Goal: Task Accomplishment & Management: Use online tool/utility

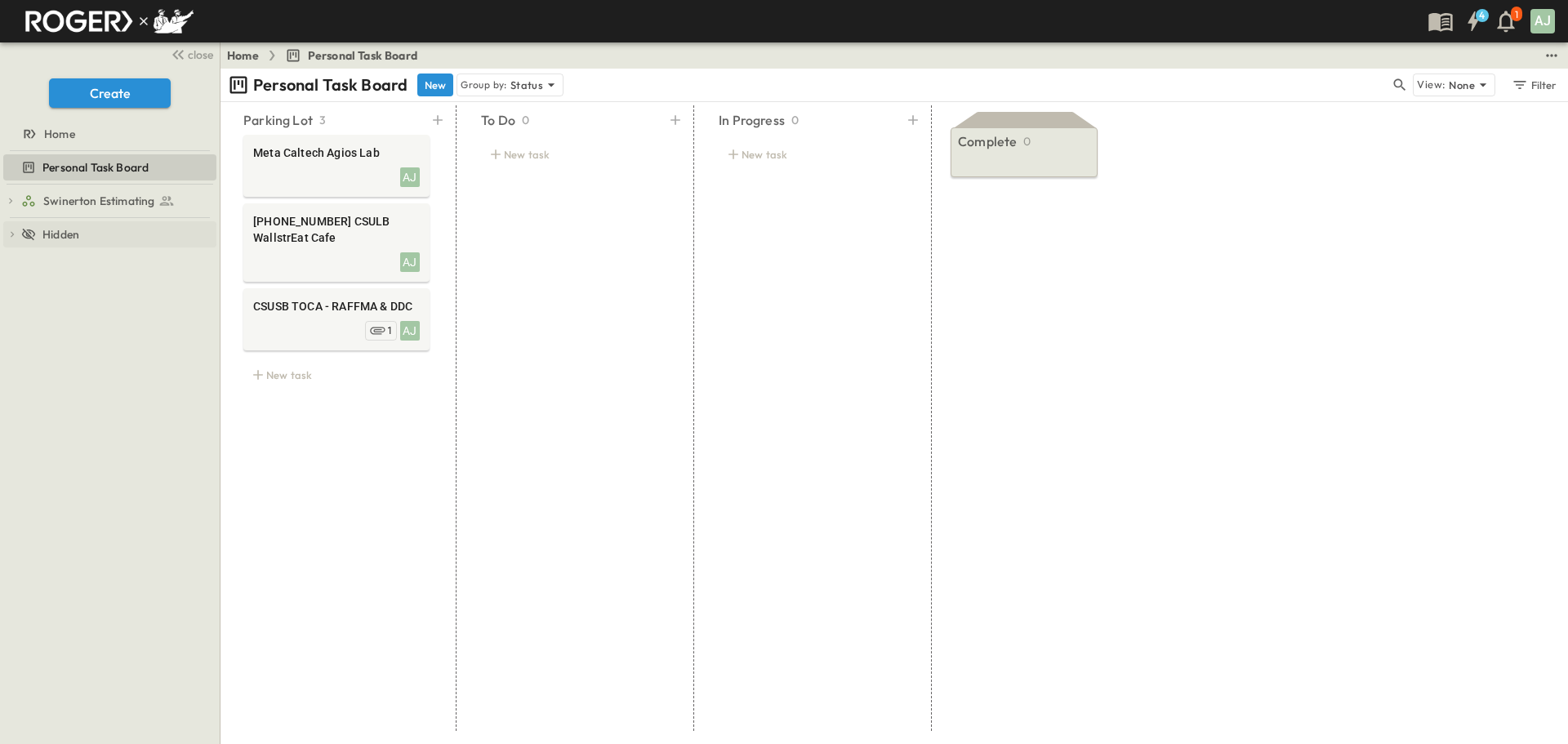
click at [13, 236] on icon at bounding box center [12, 234] width 11 height 11
click at [13, 198] on icon "button" at bounding box center [10, 201] width 11 height 11
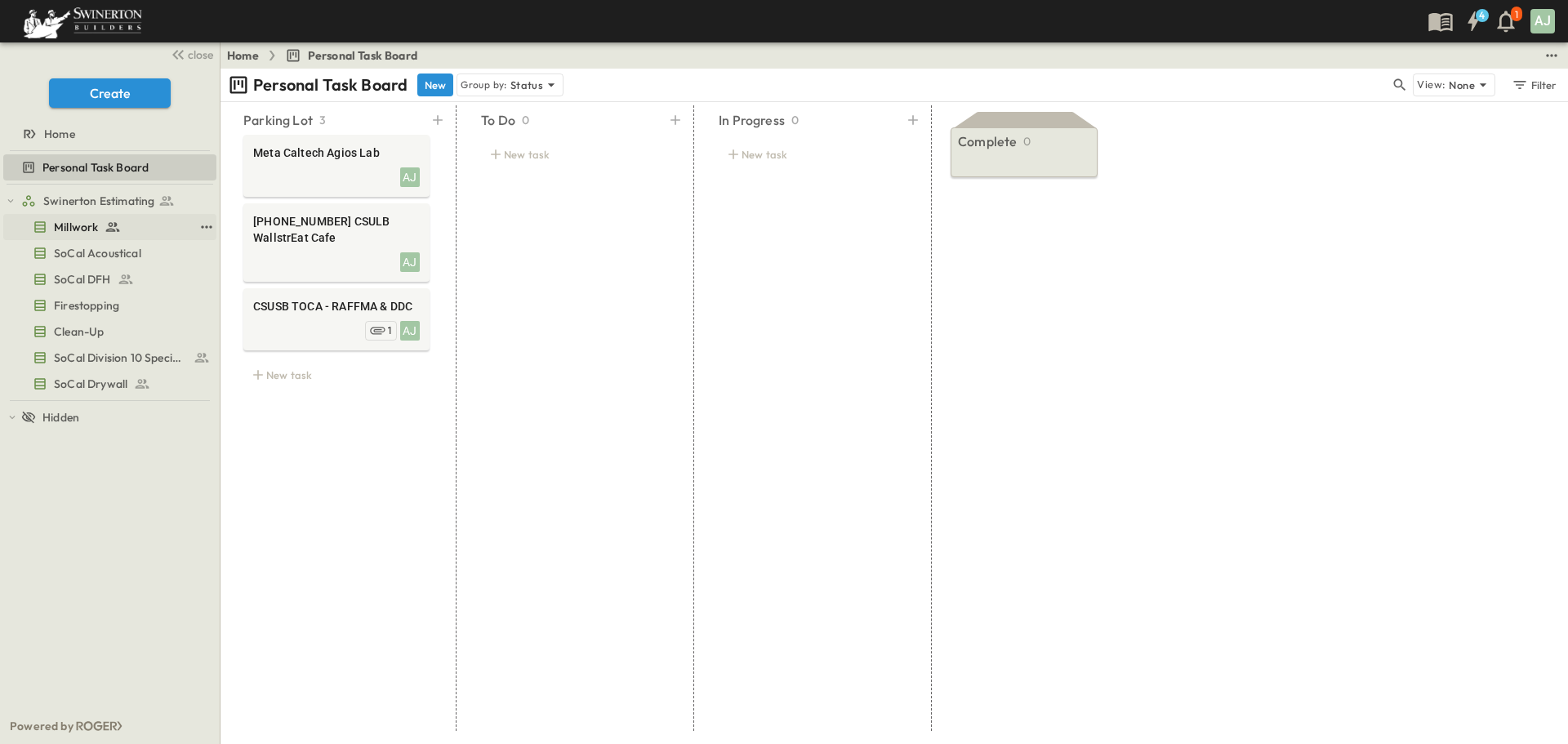
click at [69, 228] on span "Millwork" at bounding box center [76, 226] width 44 height 16
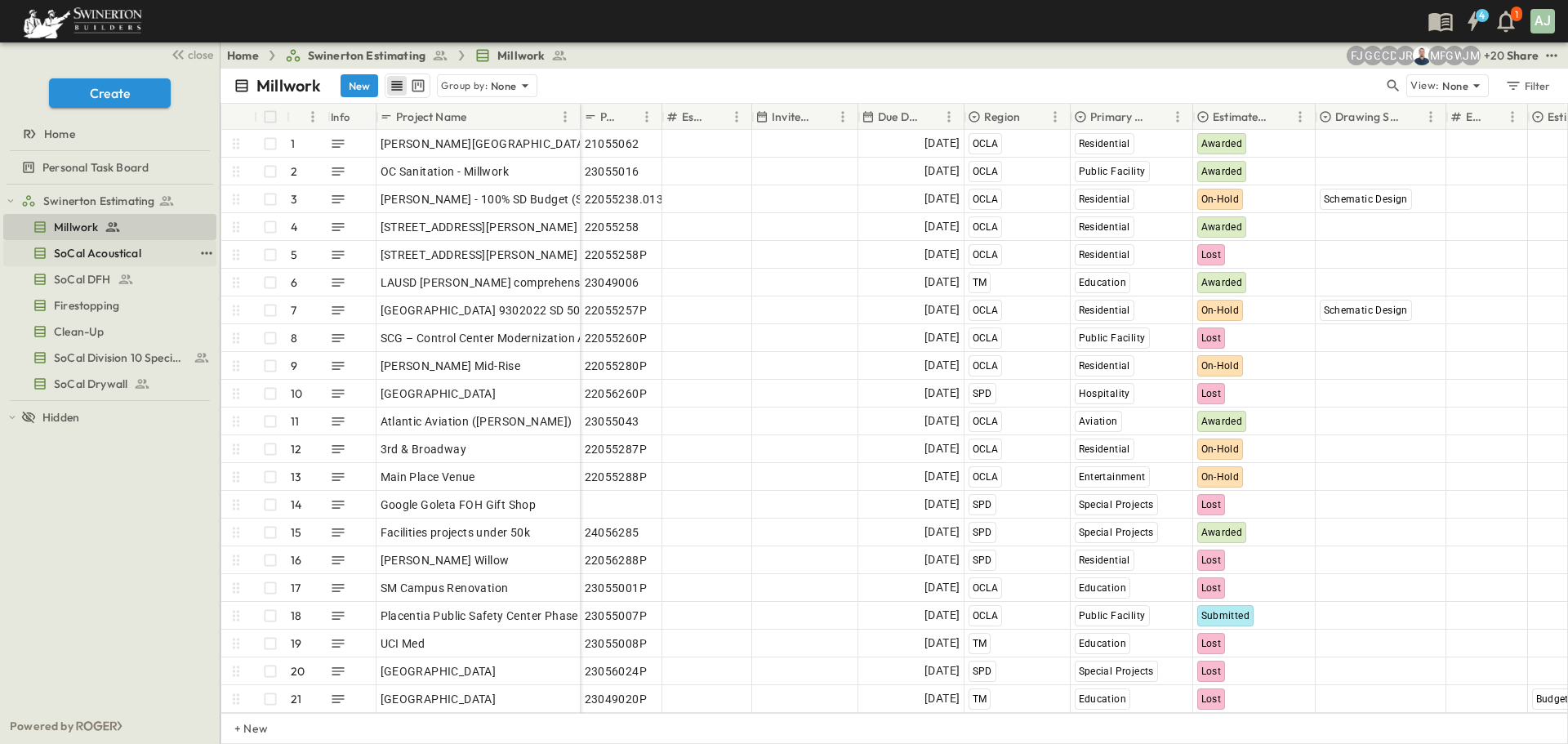
click at [105, 256] on span "SoCal Acoustical" at bounding box center [98, 253] width 88 height 16
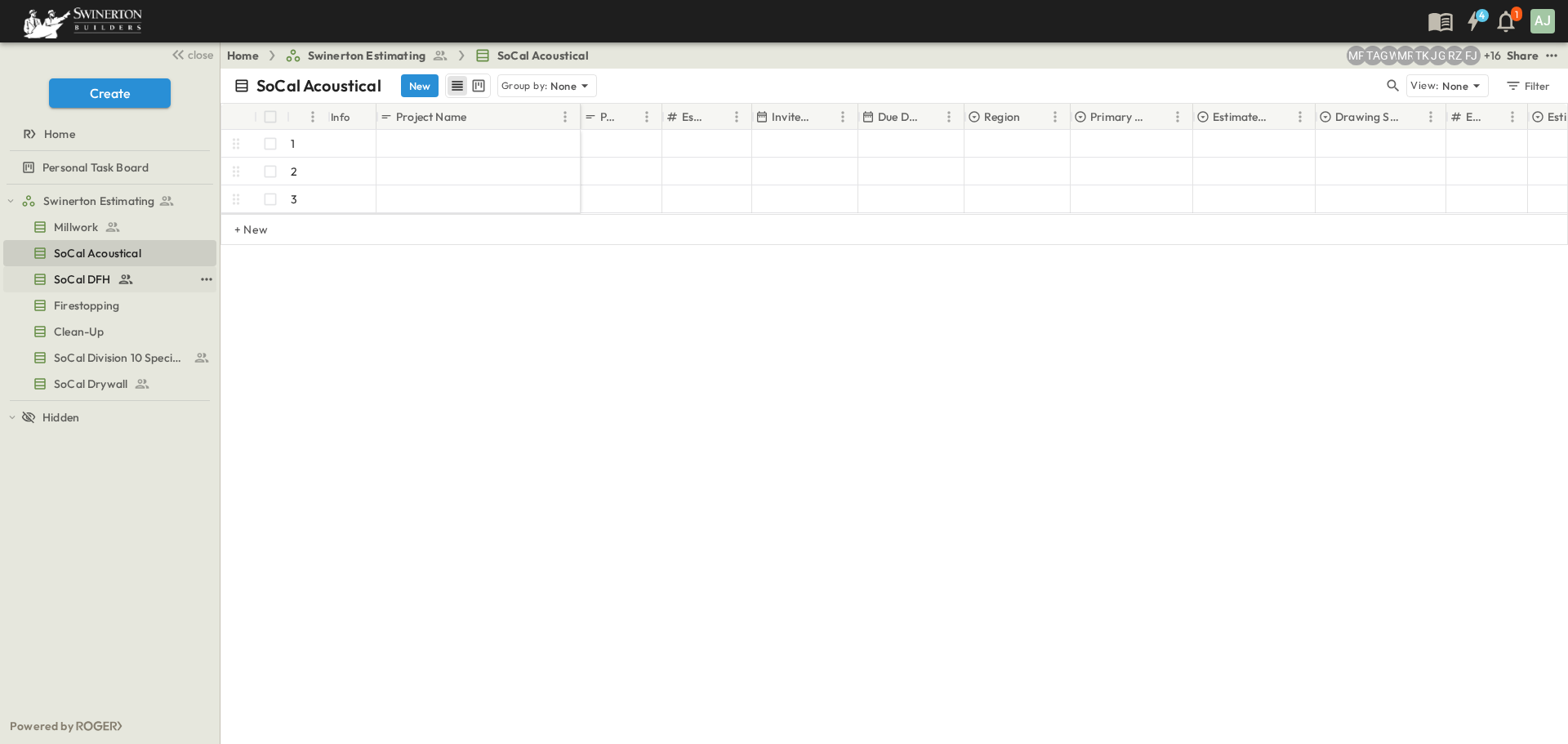
click at [96, 279] on span "SoCal DFH" at bounding box center [83, 279] width 57 height 16
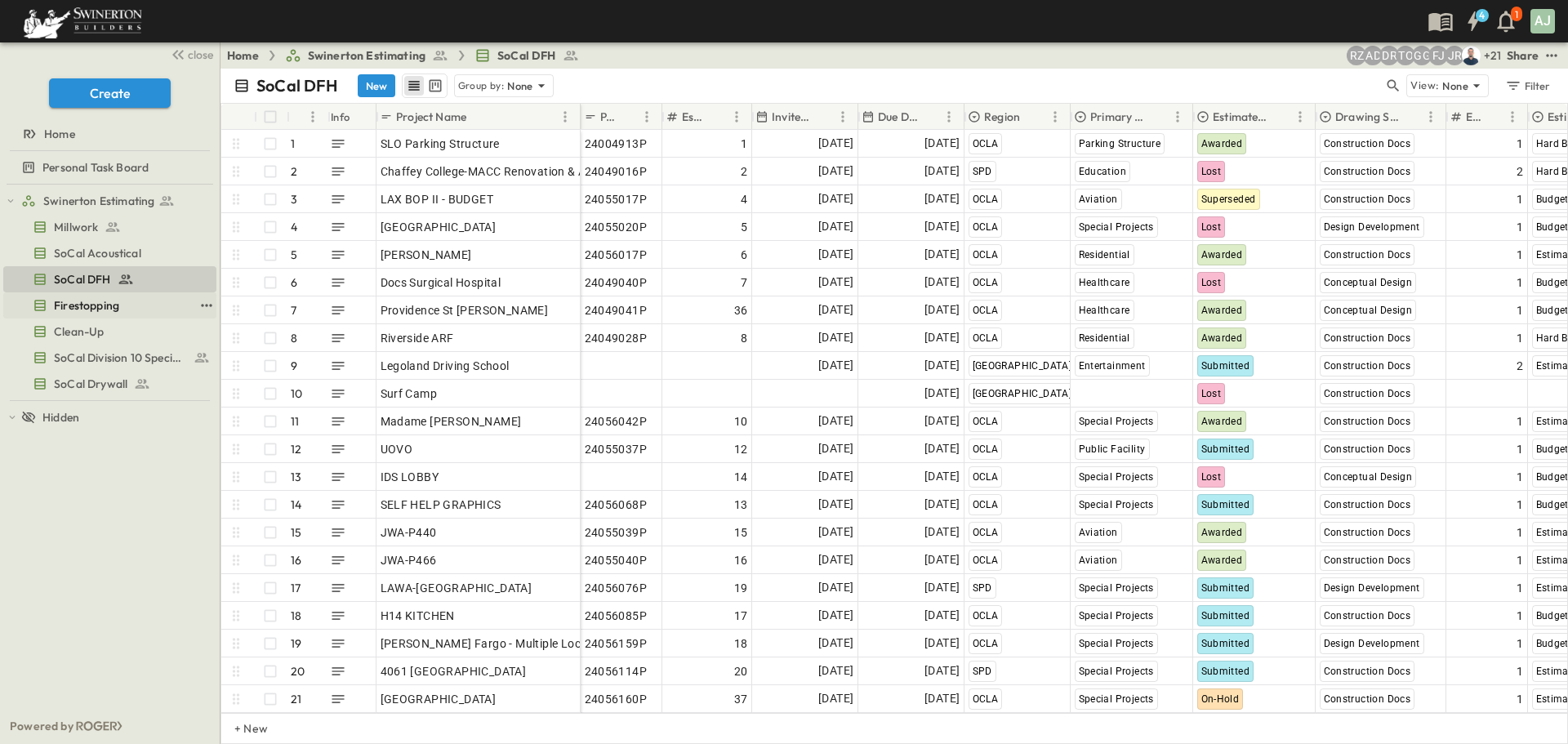
click at [88, 307] on span "Firestopping" at bounding box center [87, 305] width 65 height 16
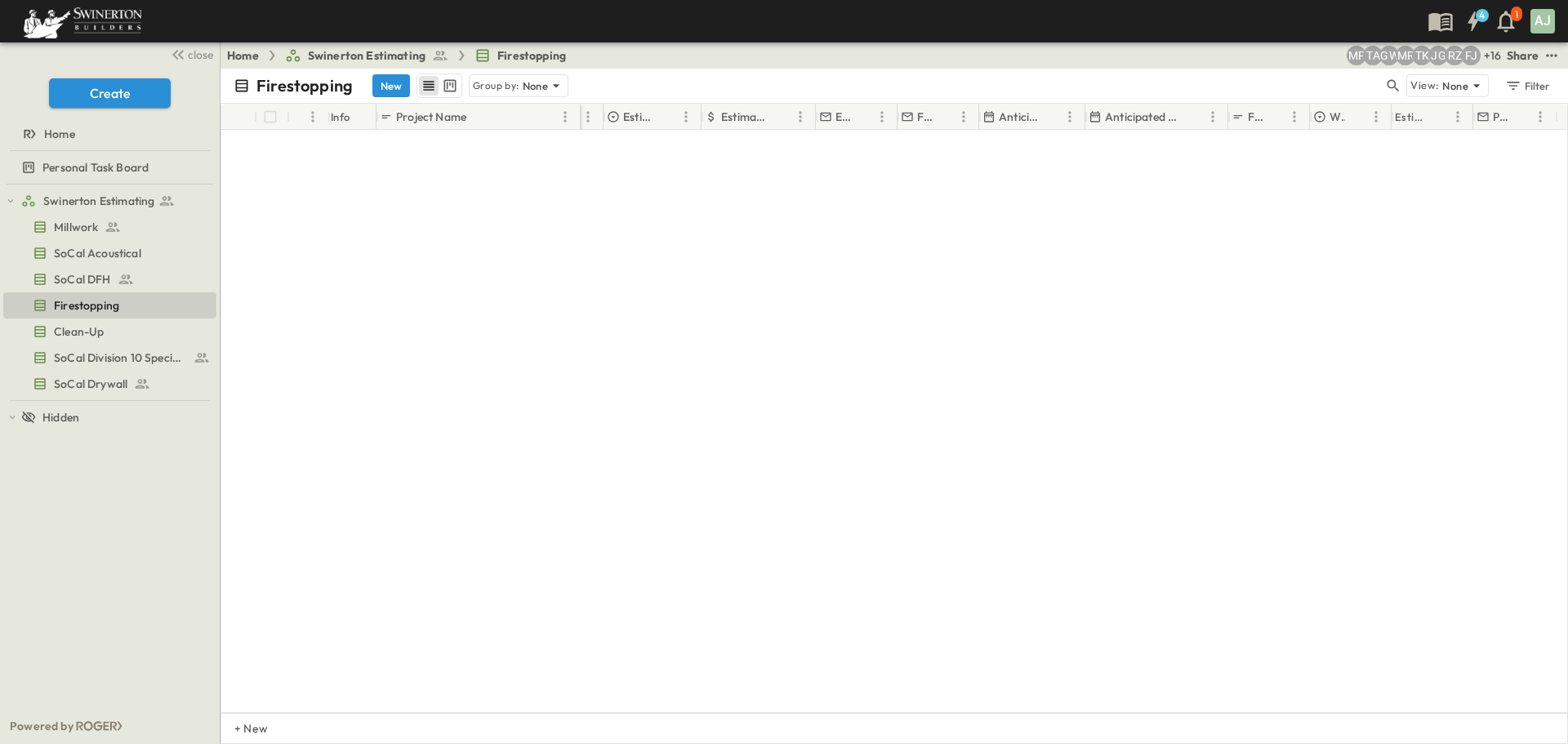
scroll to position [0, 924]
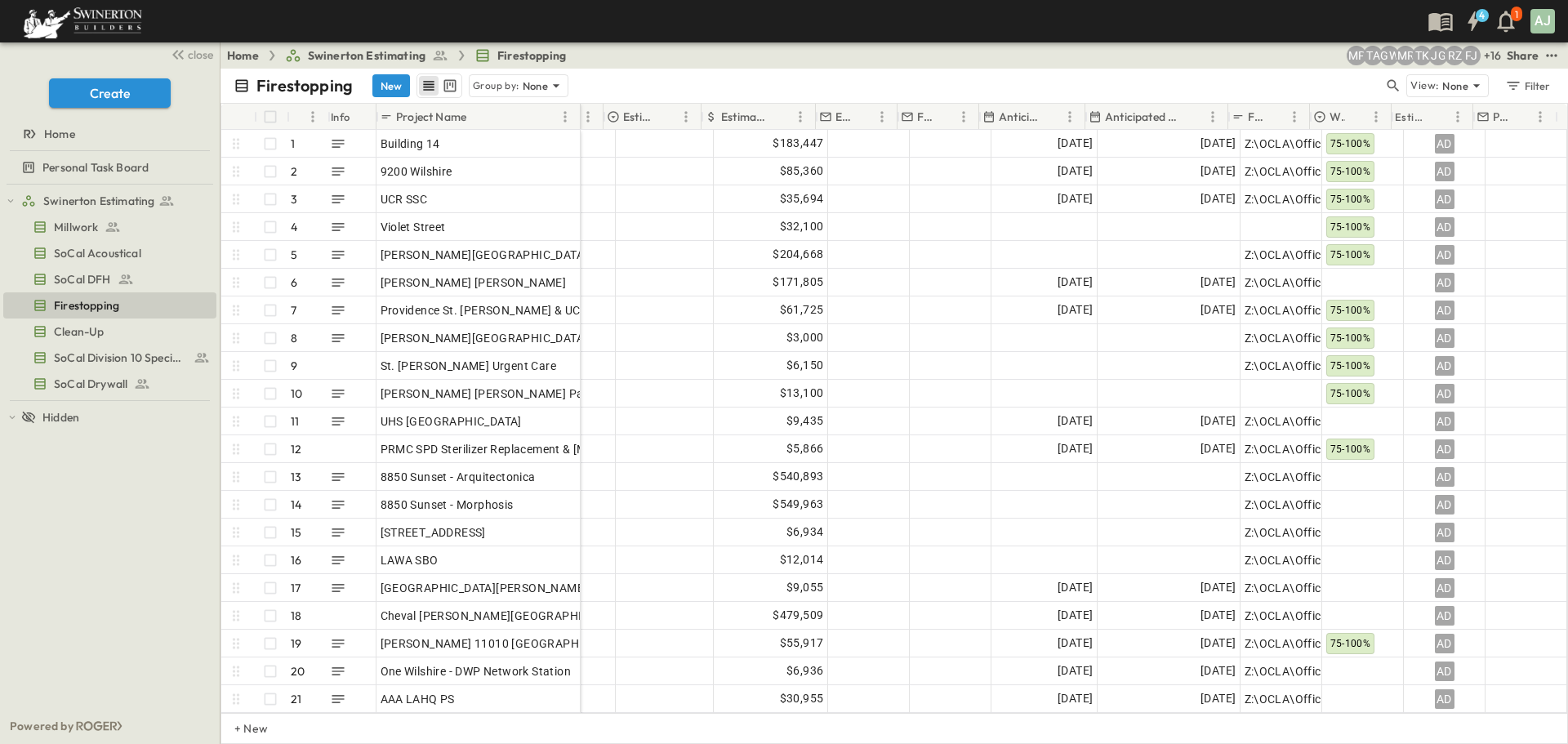
click at [1022, 108] on p "Anticipated Start" at bounding box center [1018, 116] width 40 height 16
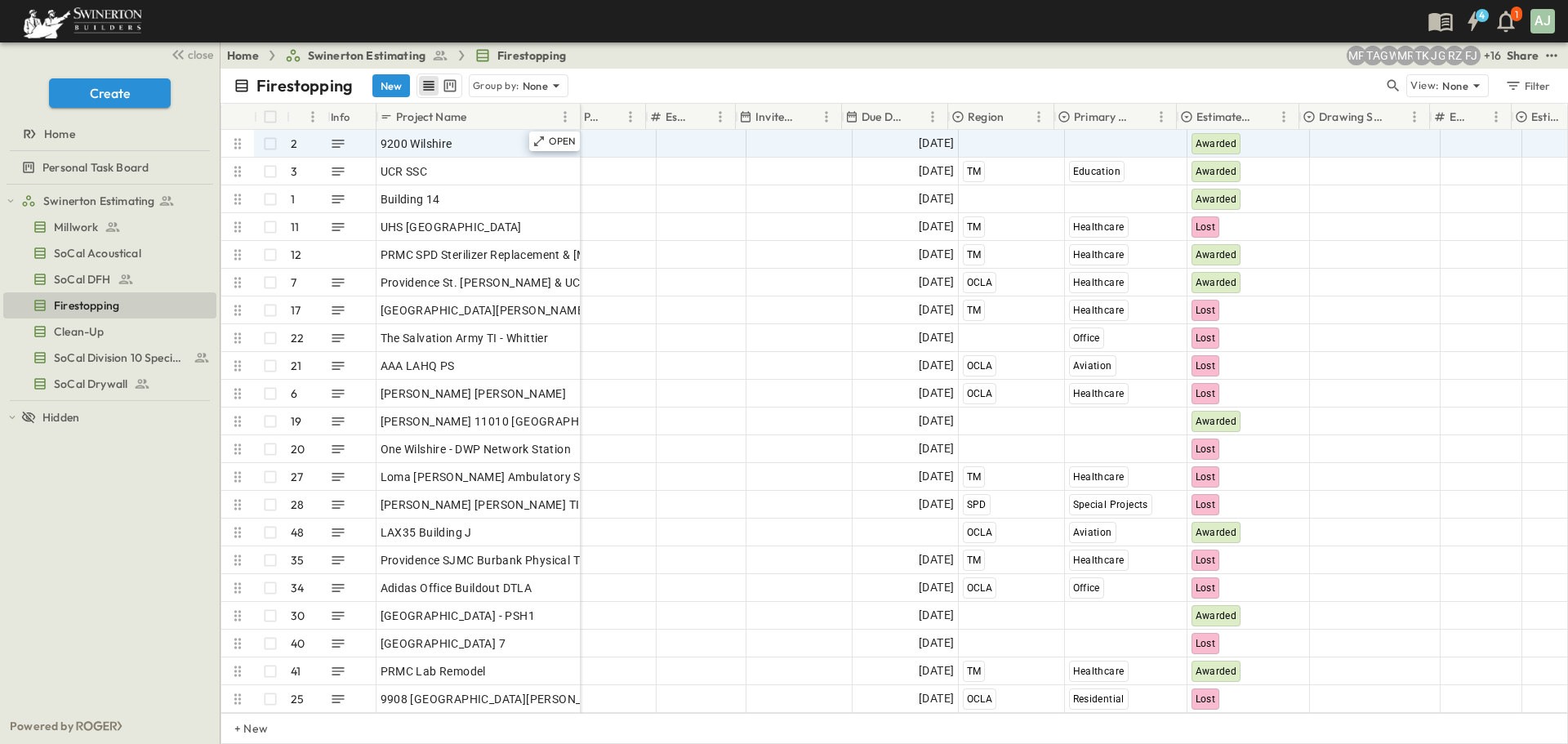
scroll to position [0, 0]
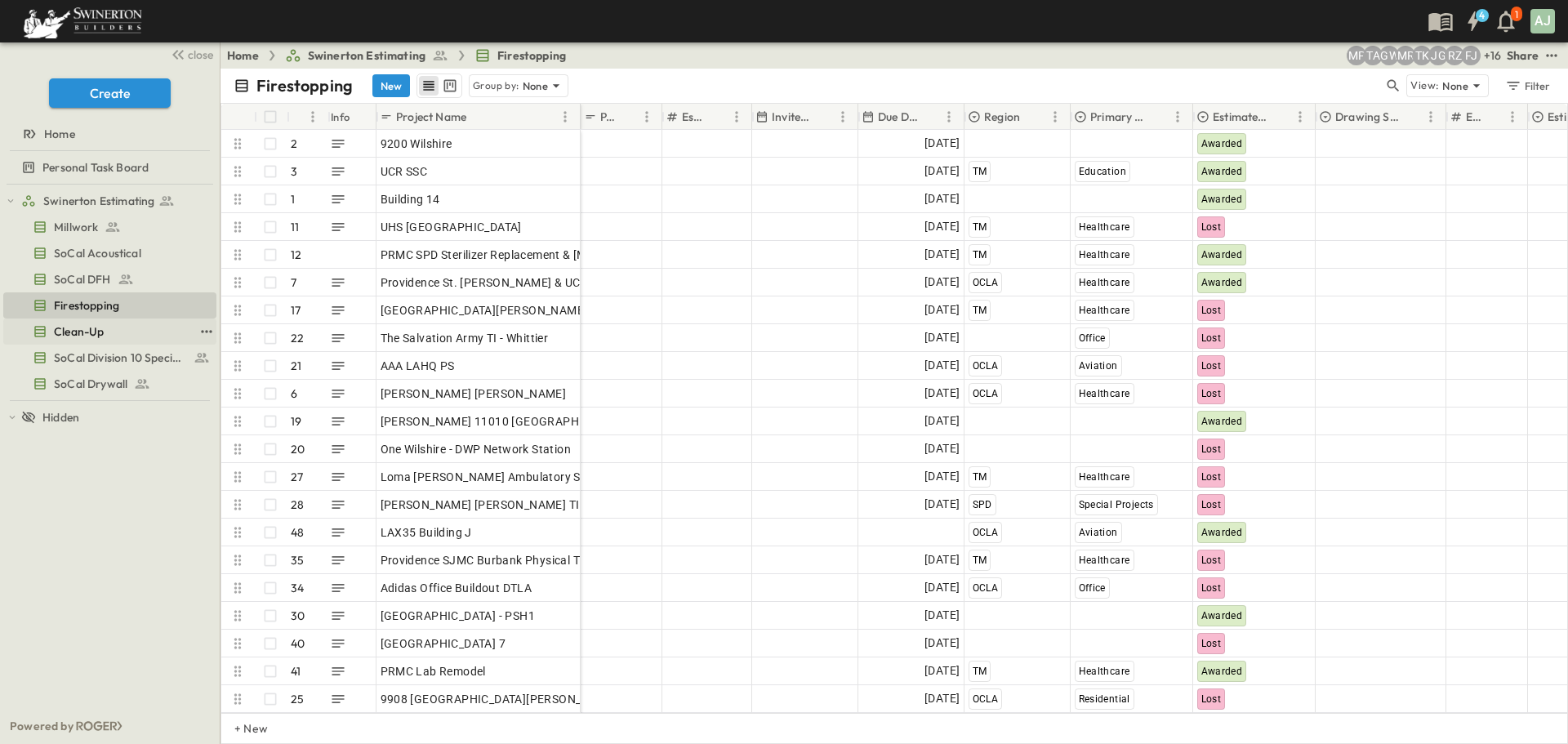
click at [89, 332] on span "Clean-Up" at bounding box center [79, 332] width 50 height 16
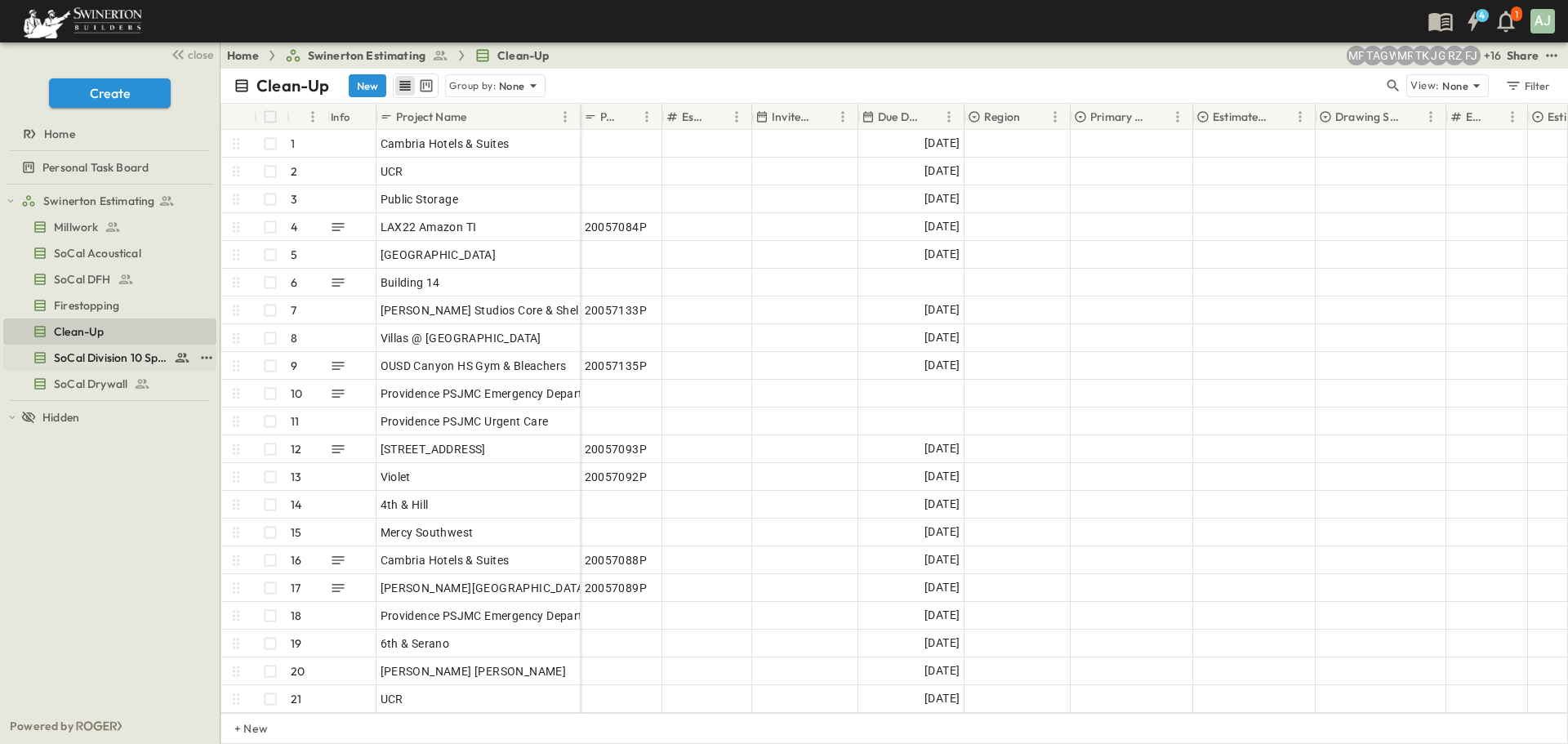
click at [90, 350] on span "SoCal Division 10 Specialties" at bounding box center [111, 357] width 114 height 16
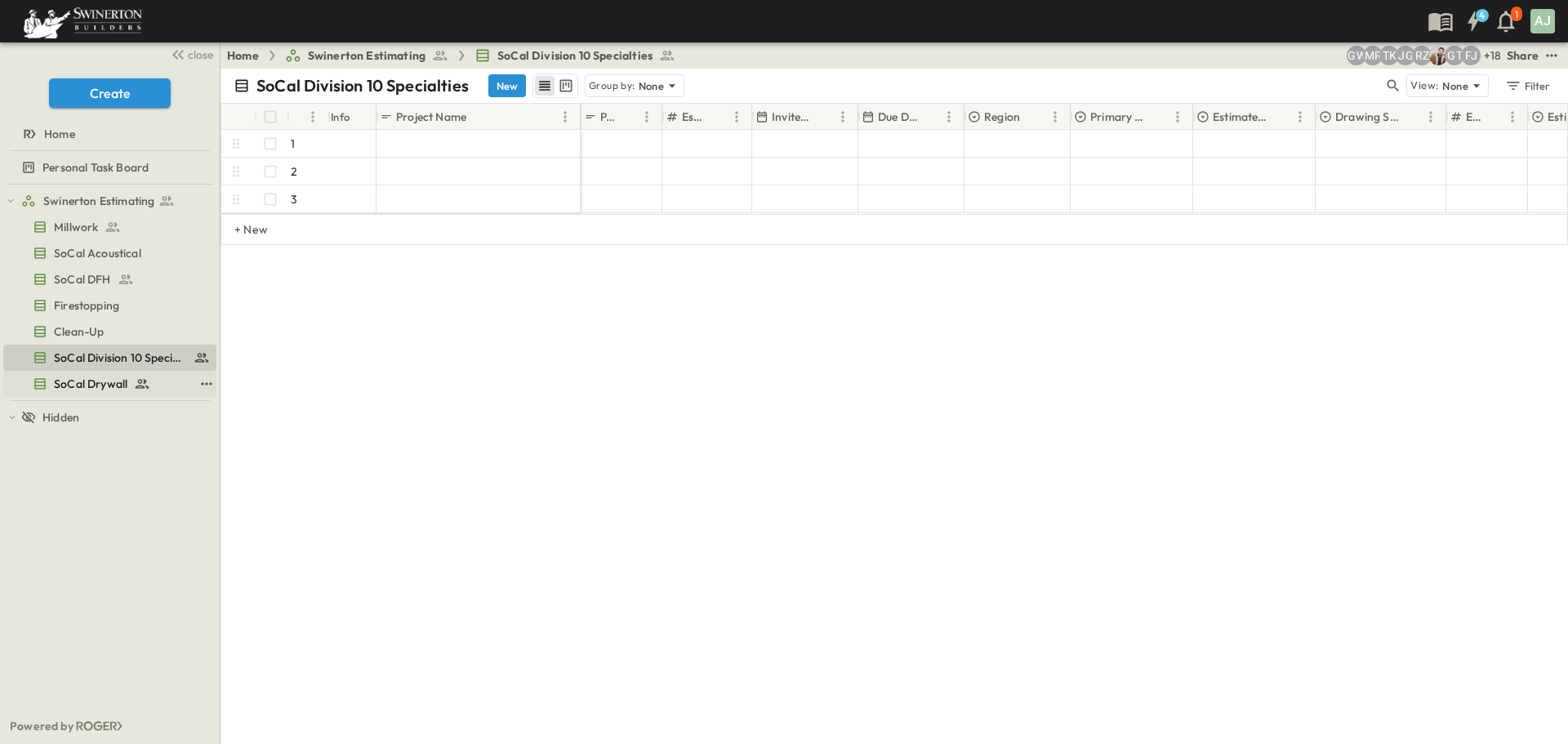
click at [88, 373] on link "SoCal Drywall" at bounding box center [98, 384] width 190 height 23
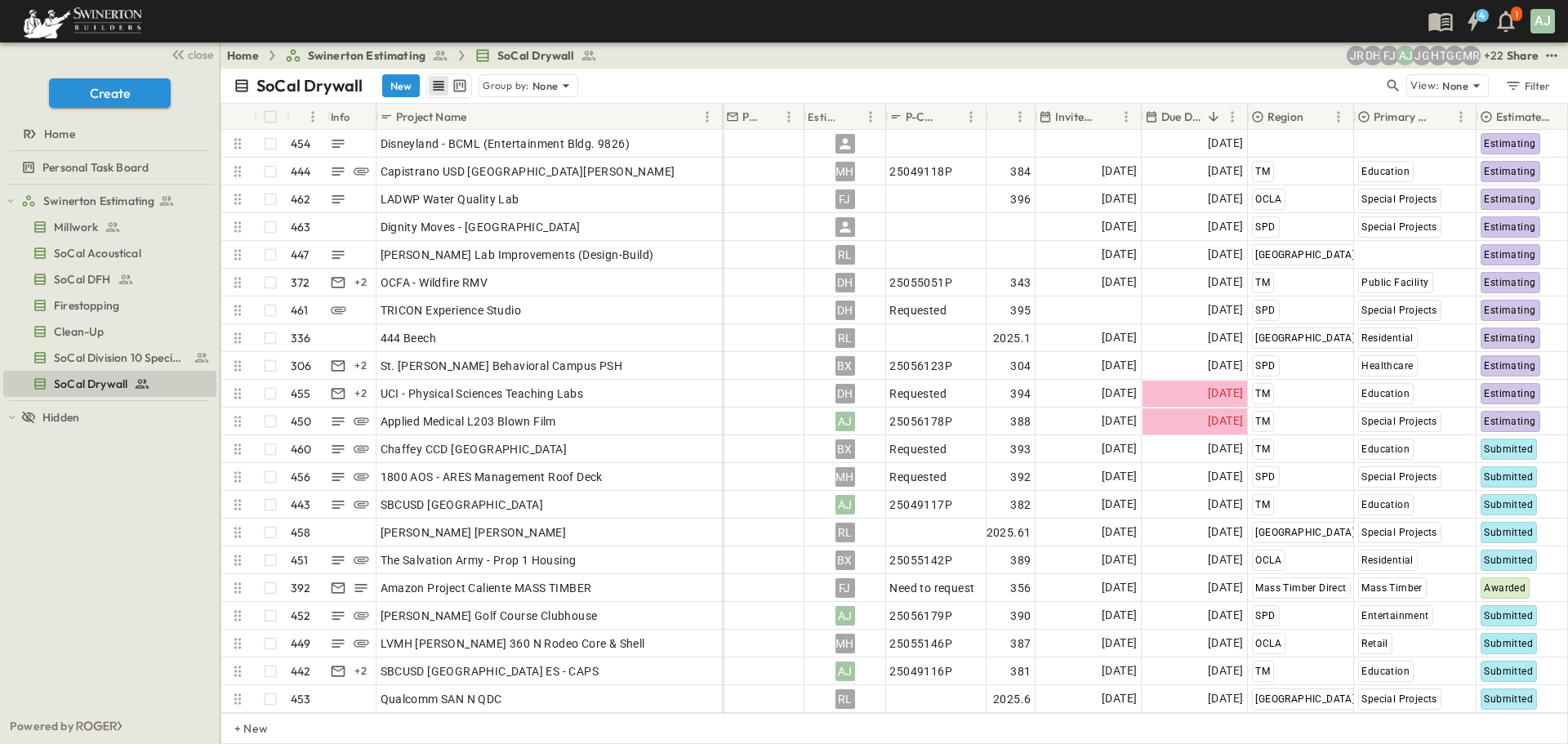
click at [1190, 113] on p "Due Date" at bounding box center [1181, 116] width 40 height 16
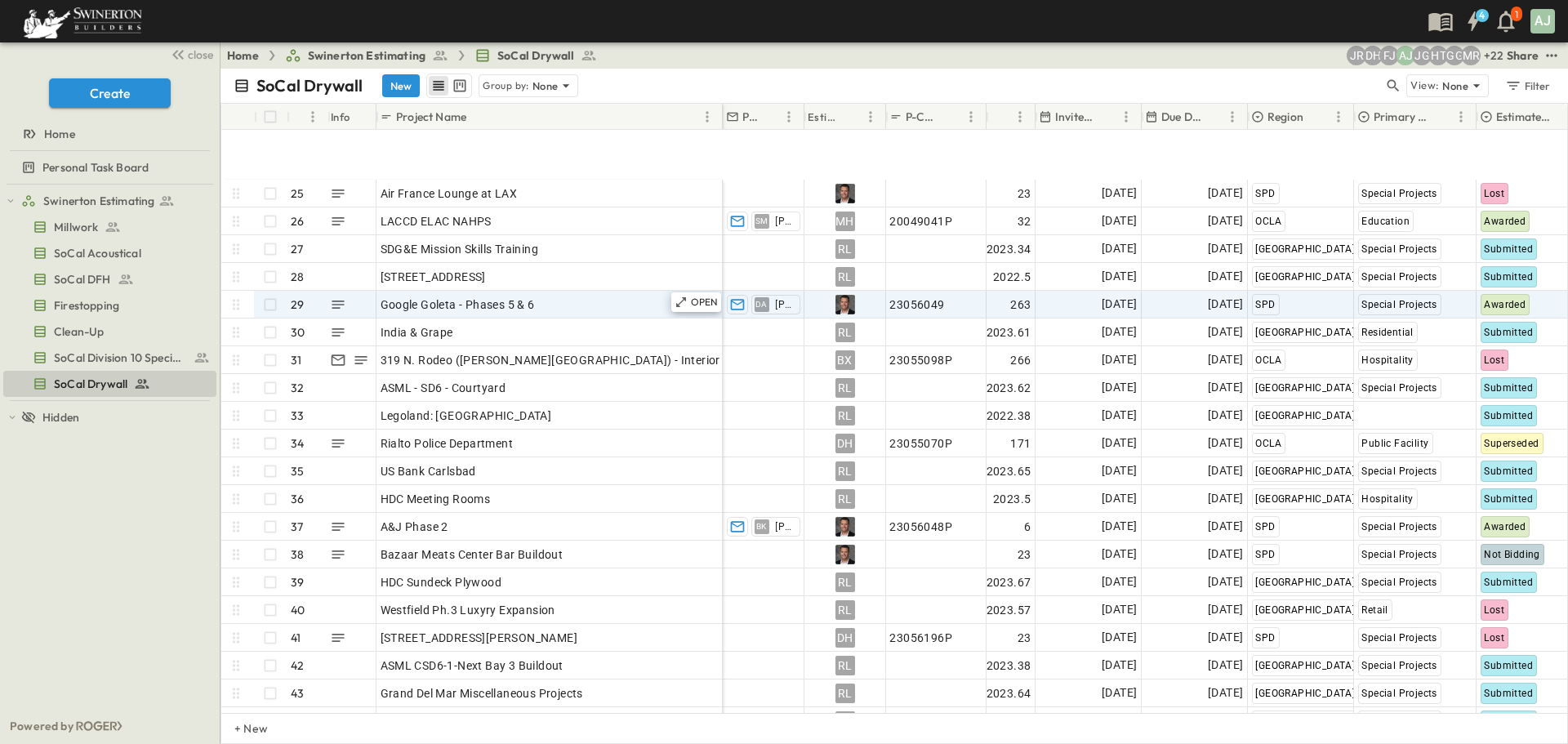
scroll to position [735, 0]
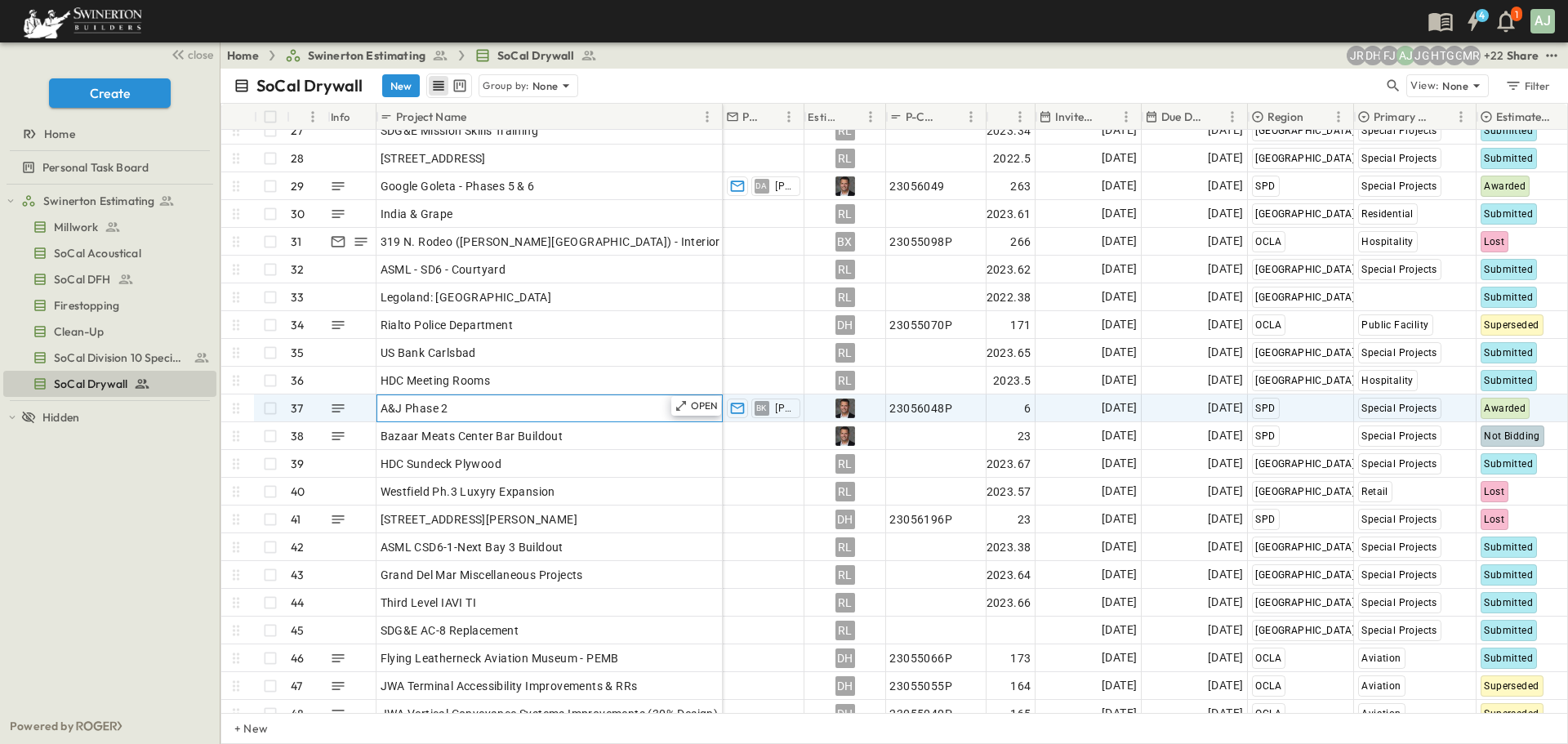
click at [550, 411] on div "A&J Phase 2" at bounding box center [549, 408] width 338 height 23
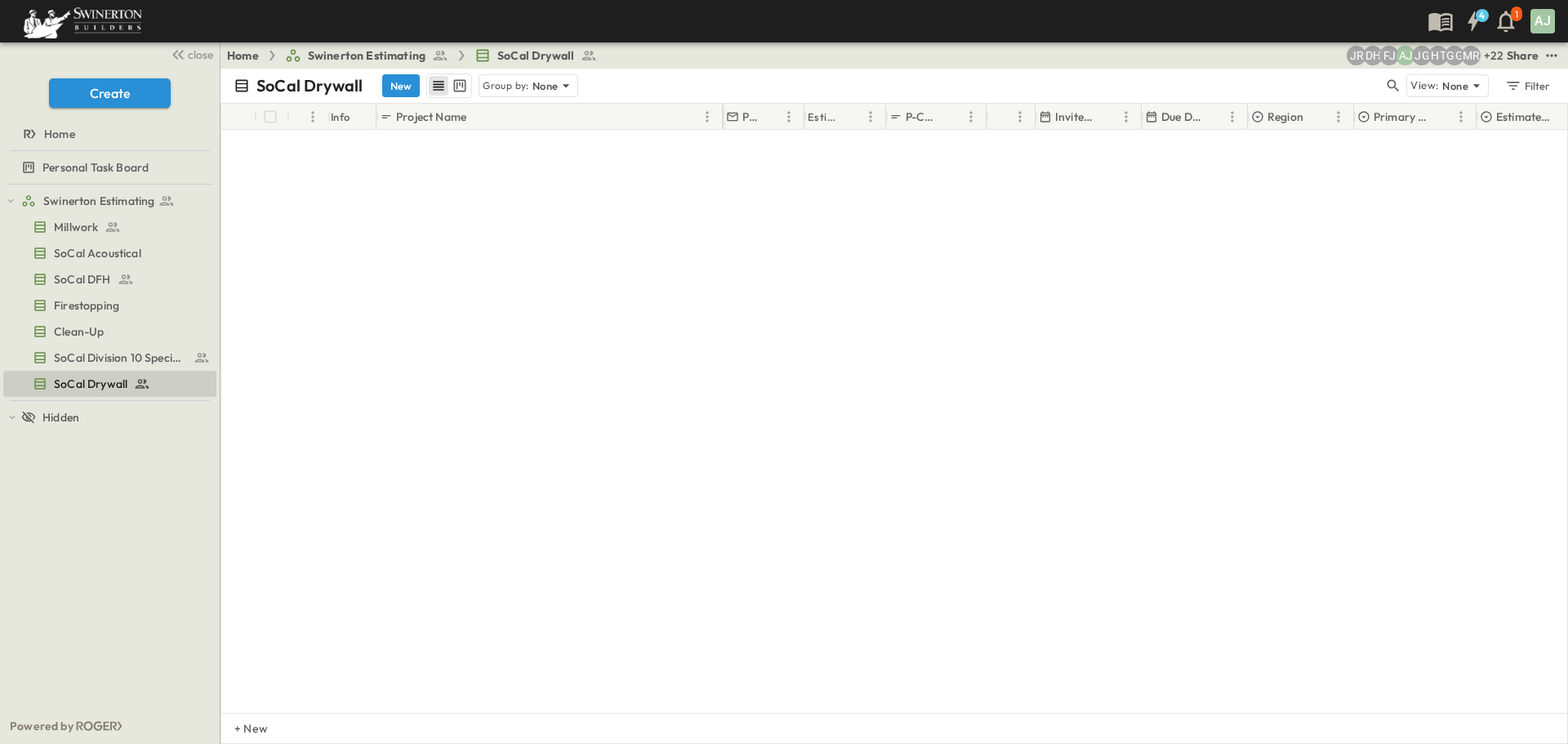
scroll to position [0, 0]
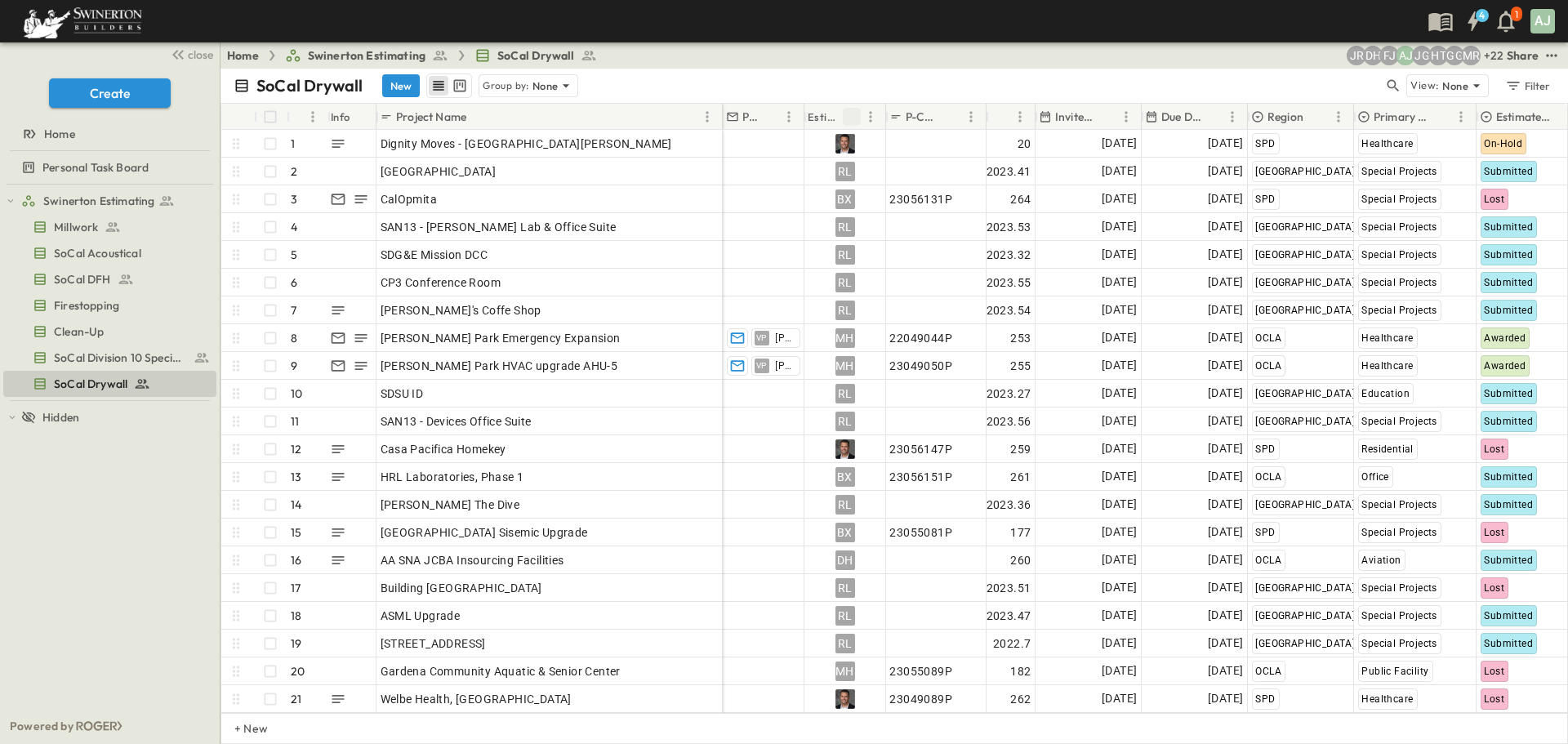
click at [845, 121] on icon "Sort" at bounding box center [851, 116] width 15 height 15
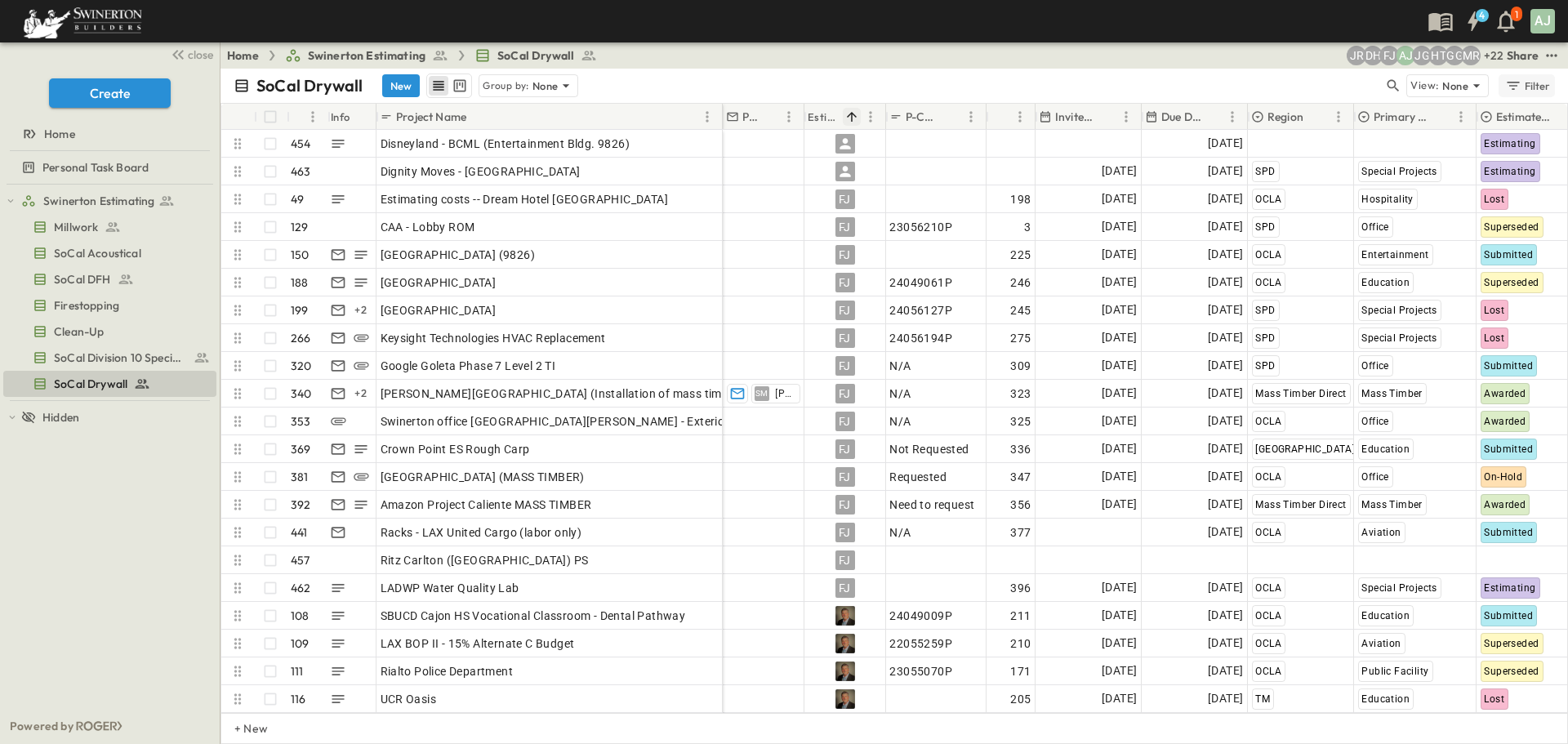
click at [1514, 82] on icon "button" at bounding box center [1513, 85] width 12 height 8
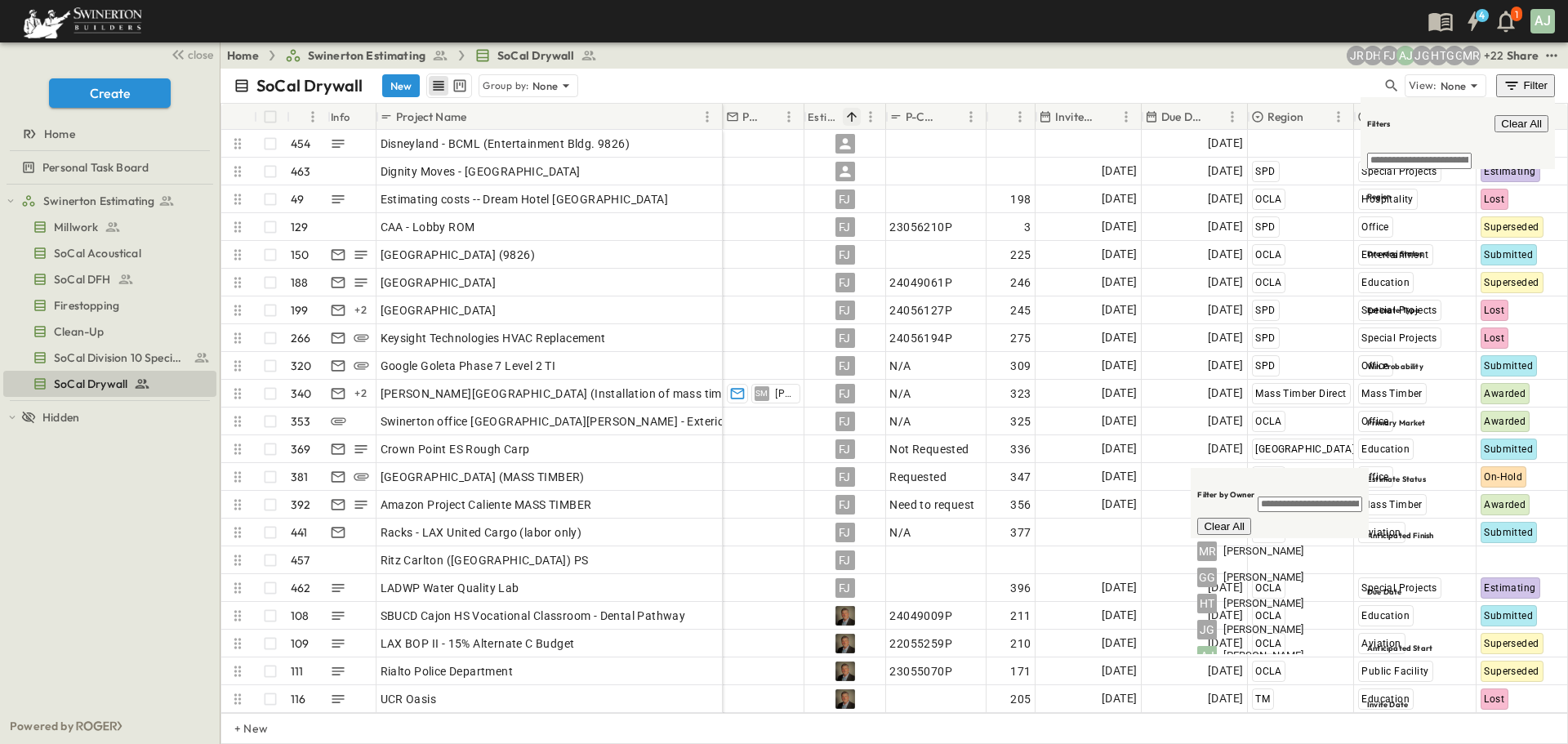
scroll to position [82, 0]
click at [1229, 648] on span "Anthony Jimenez" at bounding box center [1262, 656] width 80 height 16
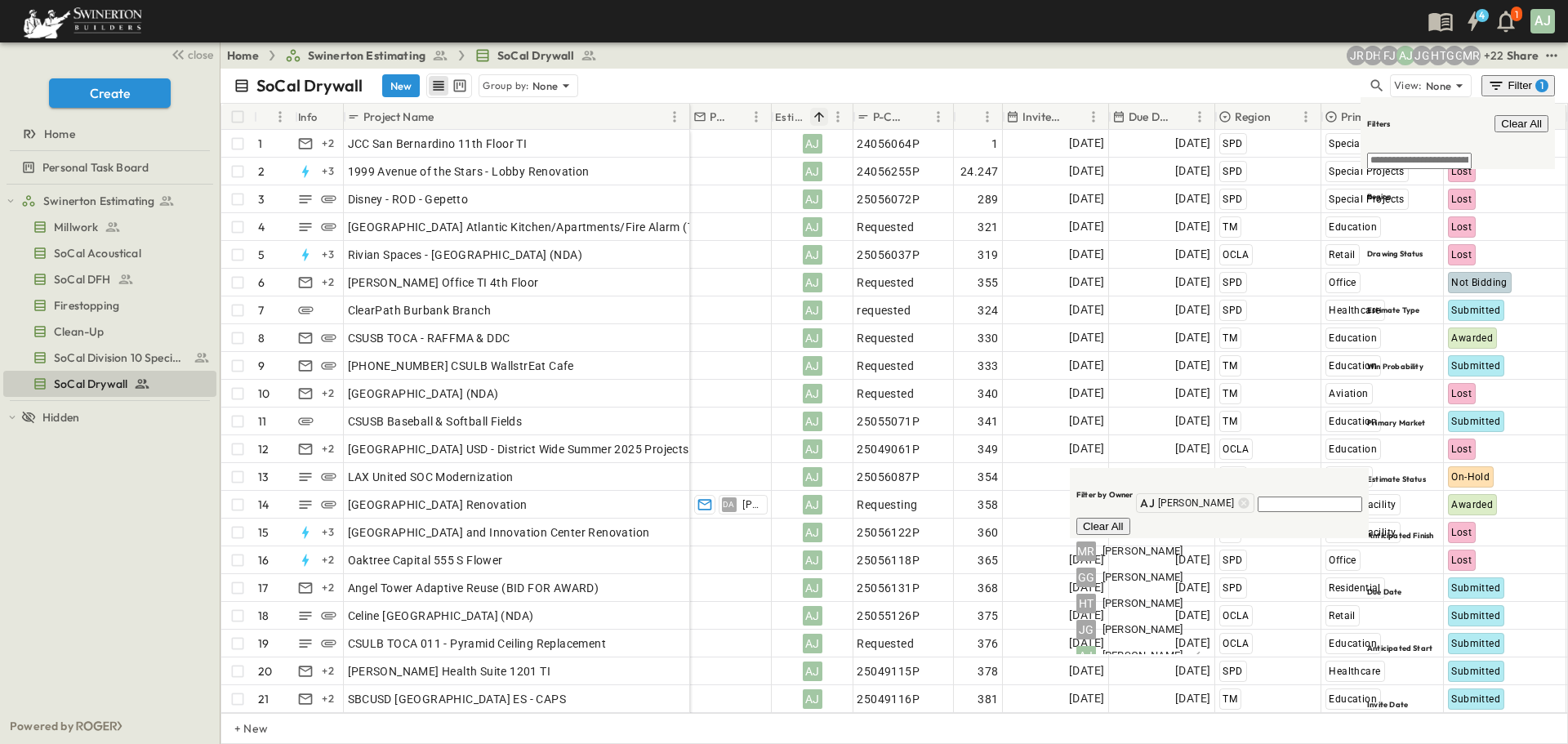
click at [731, 71] on div "SoCal Drywall New Group by: None View: None Filter 1" at bounding box center [893, 86] width 1347 height 34
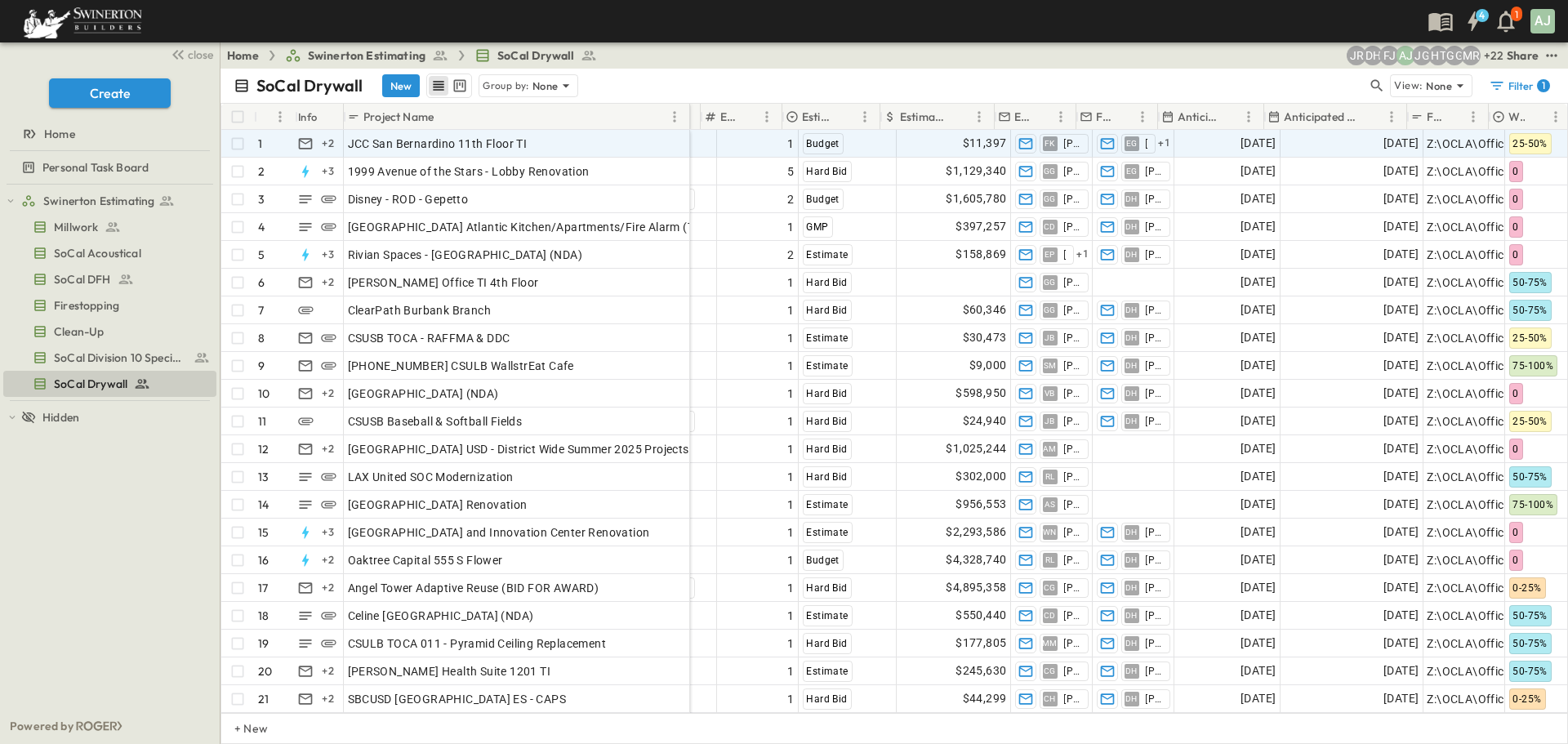
scroll to position [0, 1012]
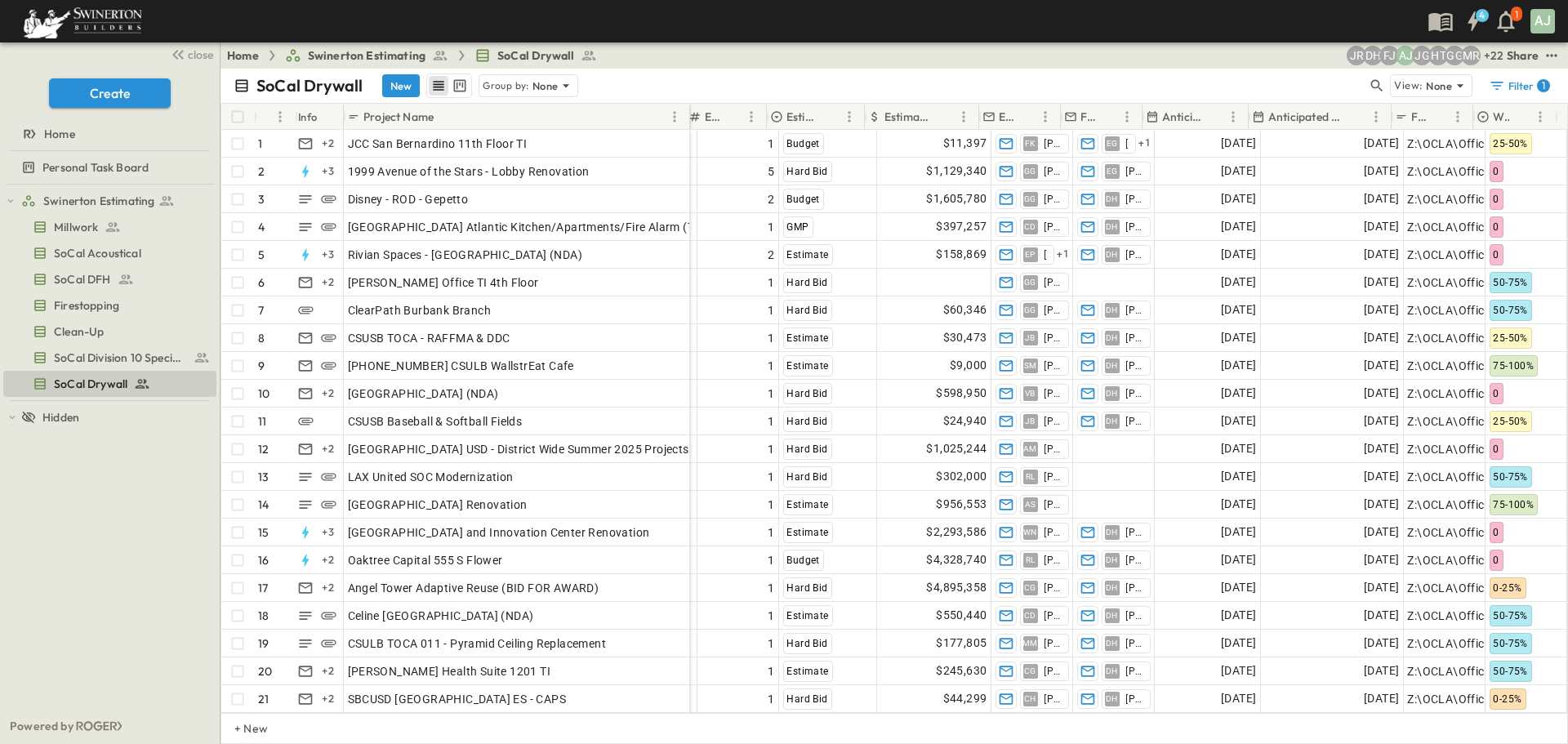
click at [1203, 119] on div "Anticipated Start" at bounding box center [1184, 116] width 77 height 26
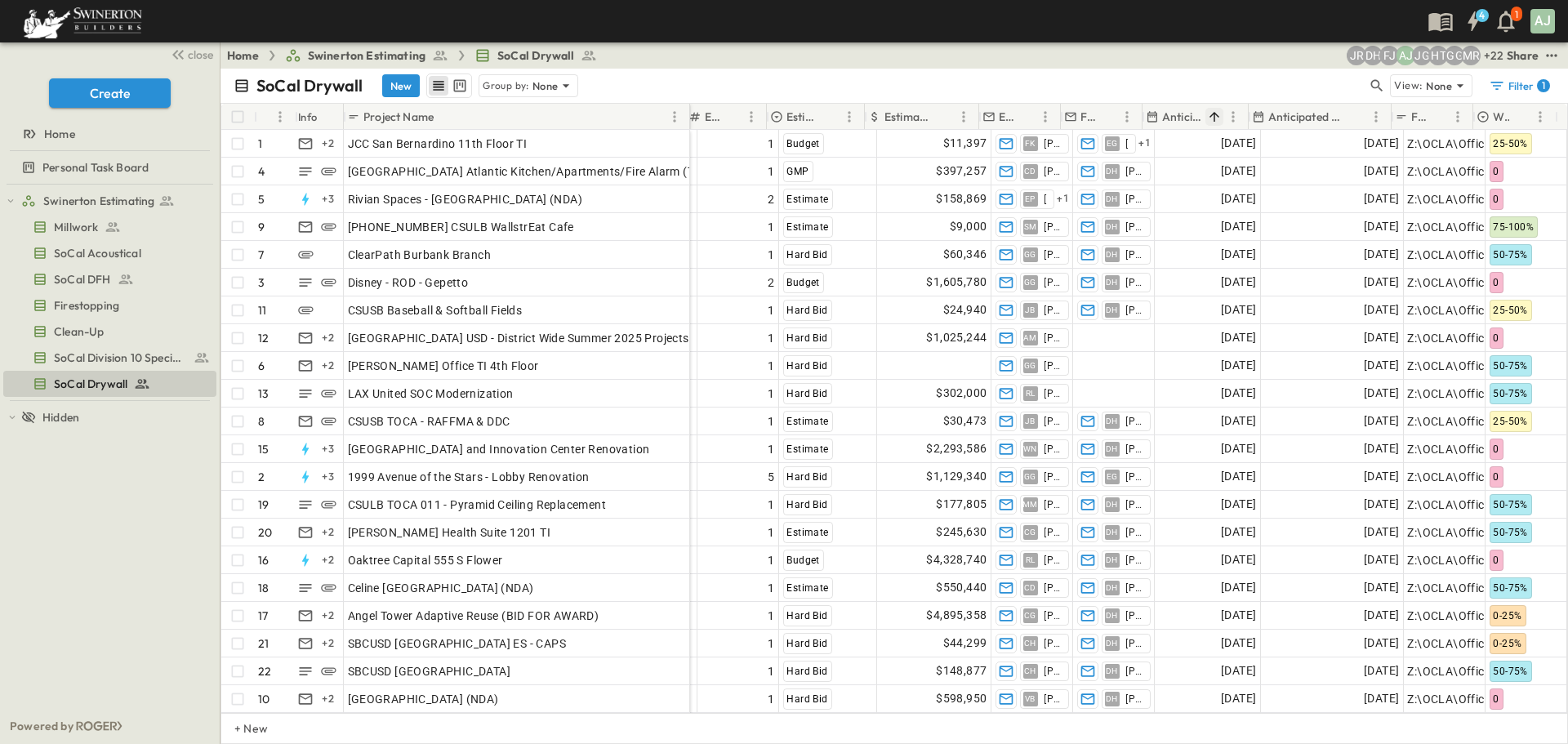
click at [1207, 114] on icon "Sort" at bounding box center [1213, 116] width 15 height 15
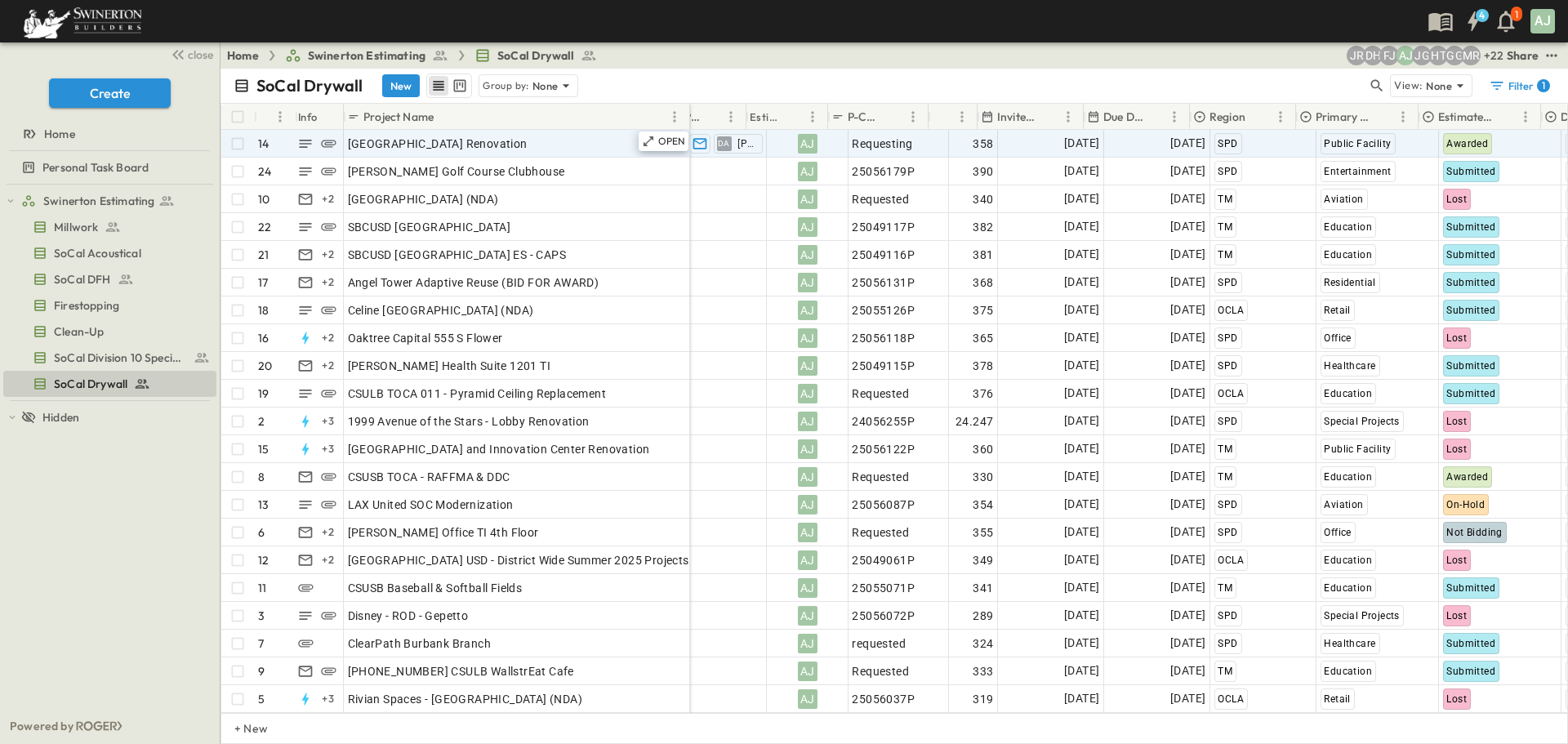
scroll to position [0, 0]
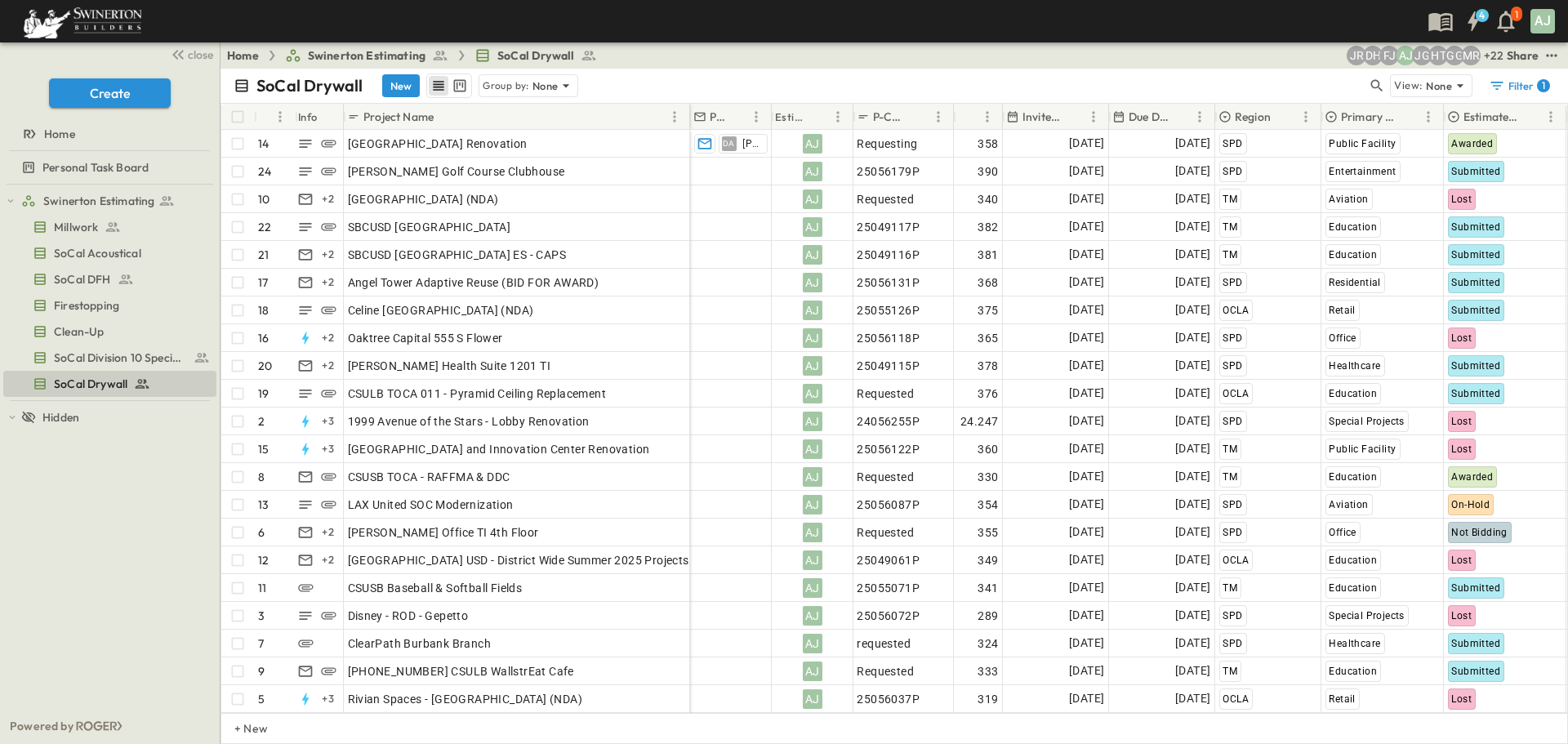
click at [1156, 127] on div "Due Date" at bounding box center [1151, 116] width 77 height 26
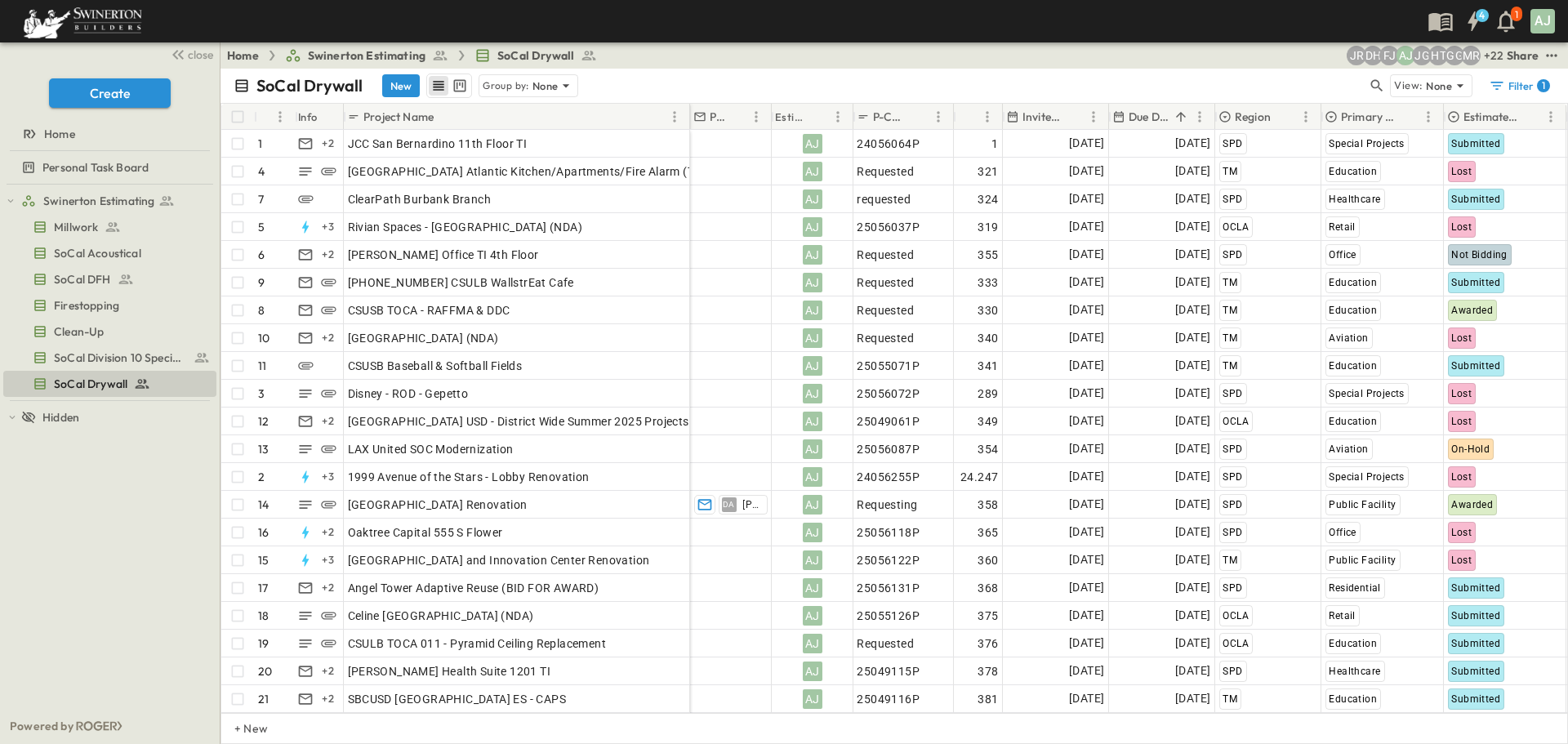
click at [1153, 121] on p "Due Date" at bounding box center [1148, 116] width 40 height 16
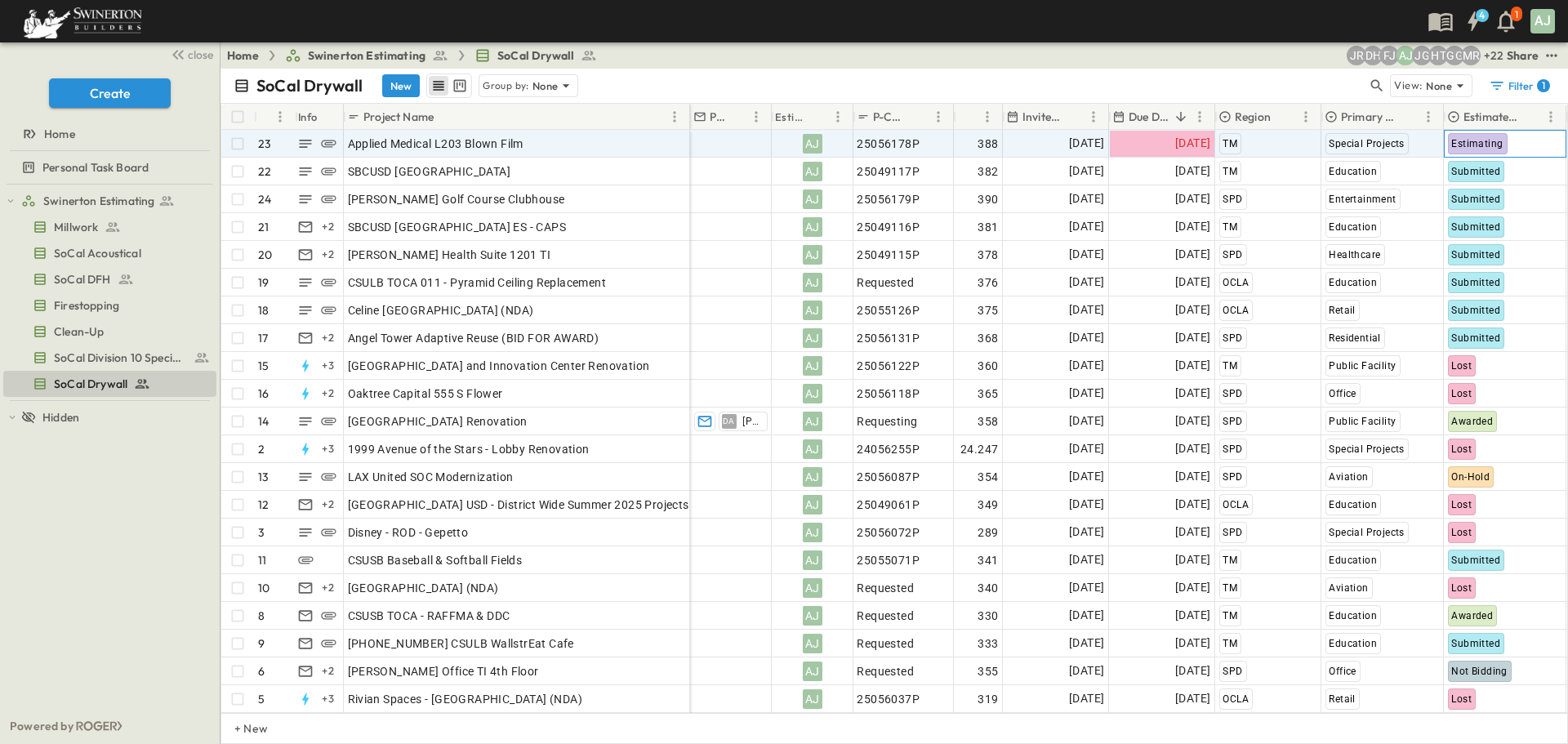
click at [1462, 142] on span "Estimating" at bounding box center [1477, 143] width 52 height 11
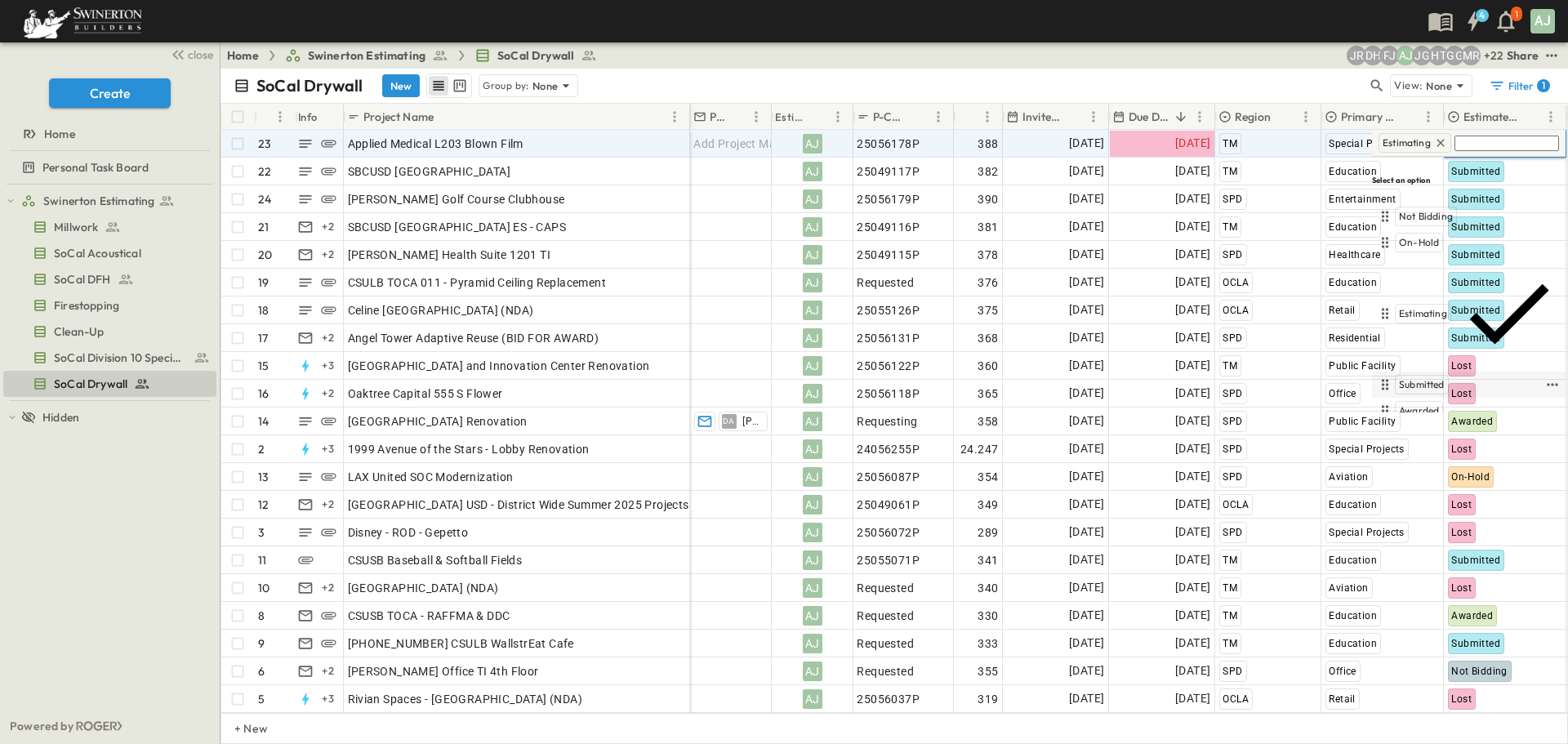
click at [1439, 378] on span "Submitted" at bounding box center [1421, 384] width 46 height 13
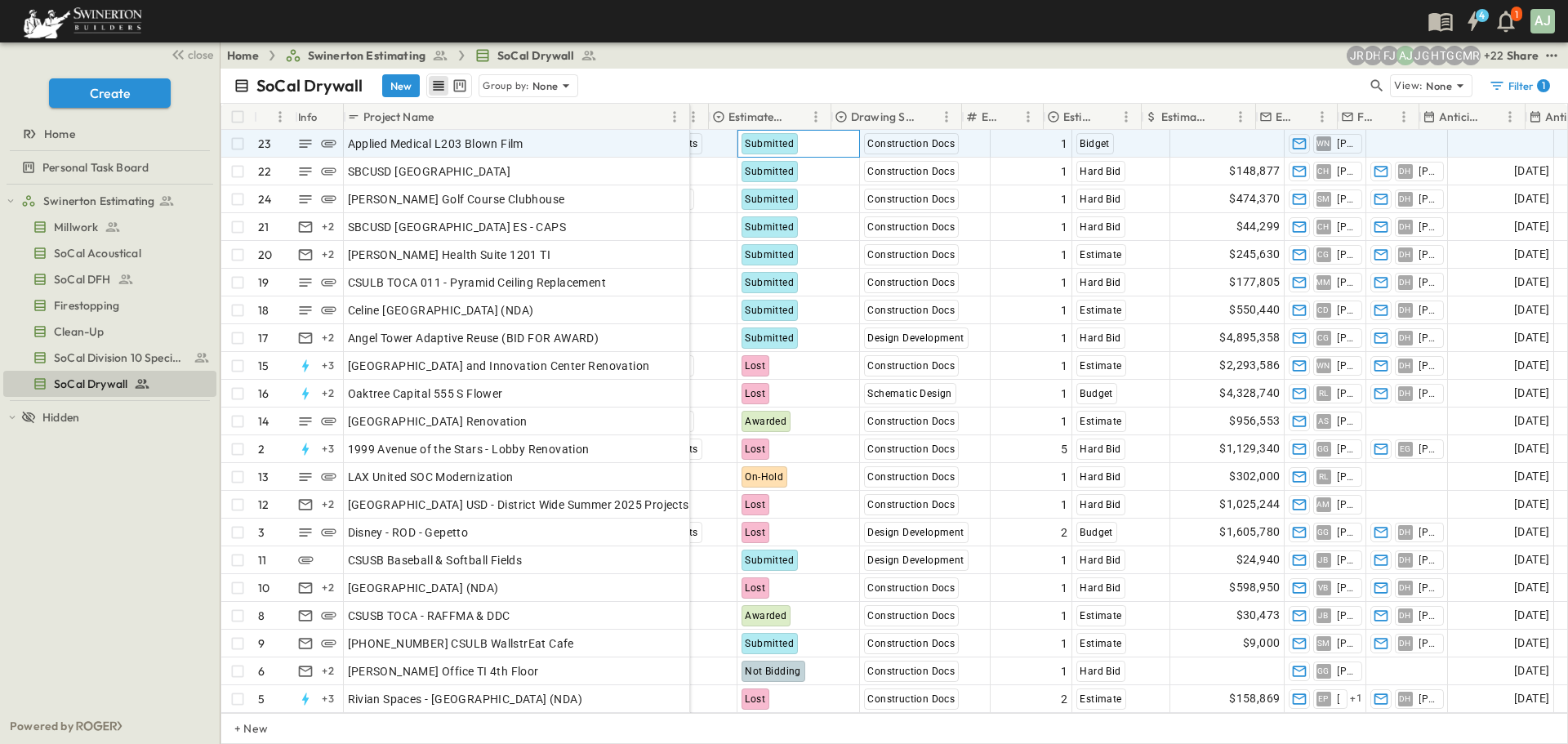
scroll to position [0, 735]
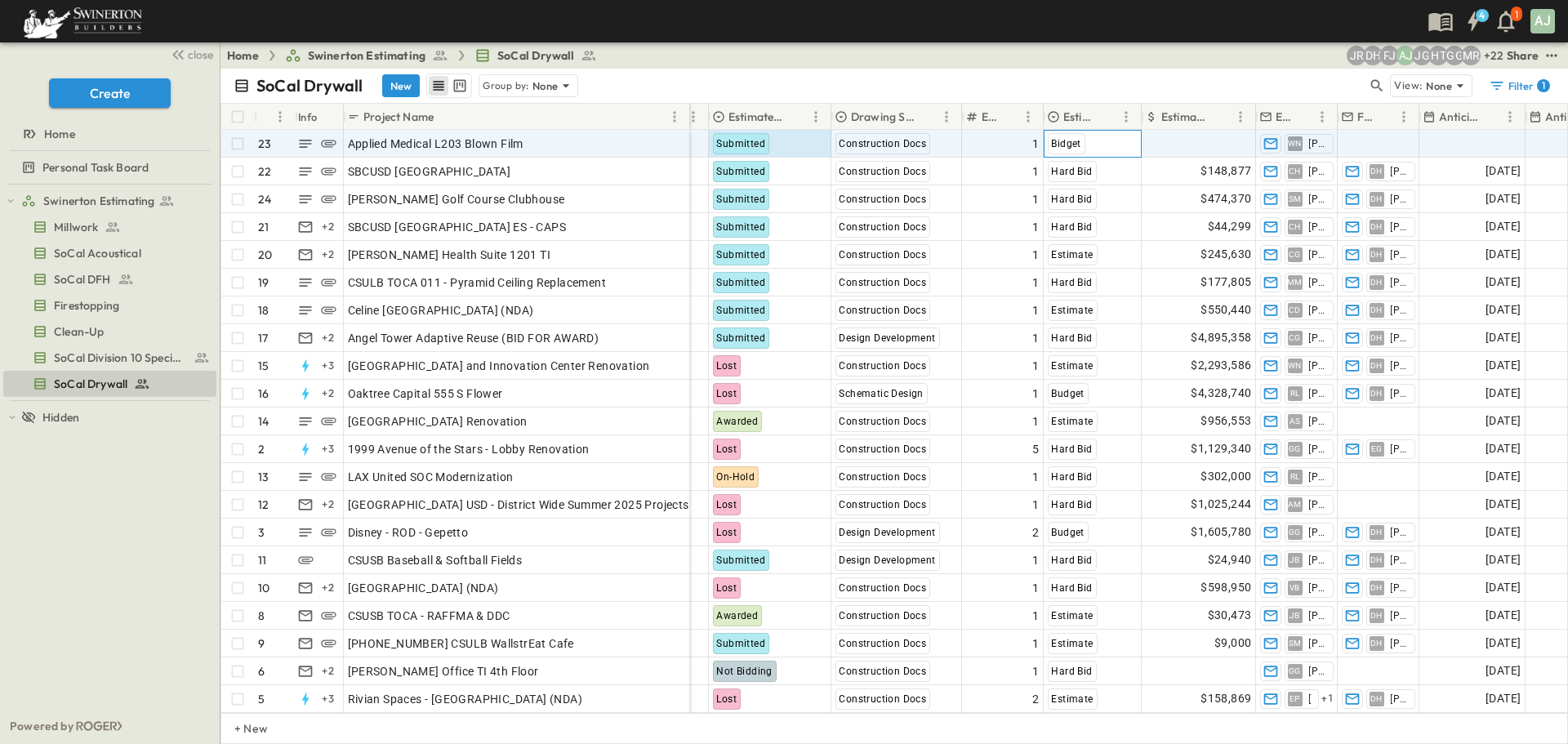
click at [1070, 147] on span "Bidget" at bounding box center [1065, 143] width 29 height 11
click at [1162, 141] on div "Add Amount" at bounding box center [1197, 144] width 113 height 26
click at [1182, 147] on input "text" at bounding box center [1208, 154] width 120 height 15
click at [1188, 147] on input "text" at bounding box center [1208, 154] width 120 height 15
type input "******"
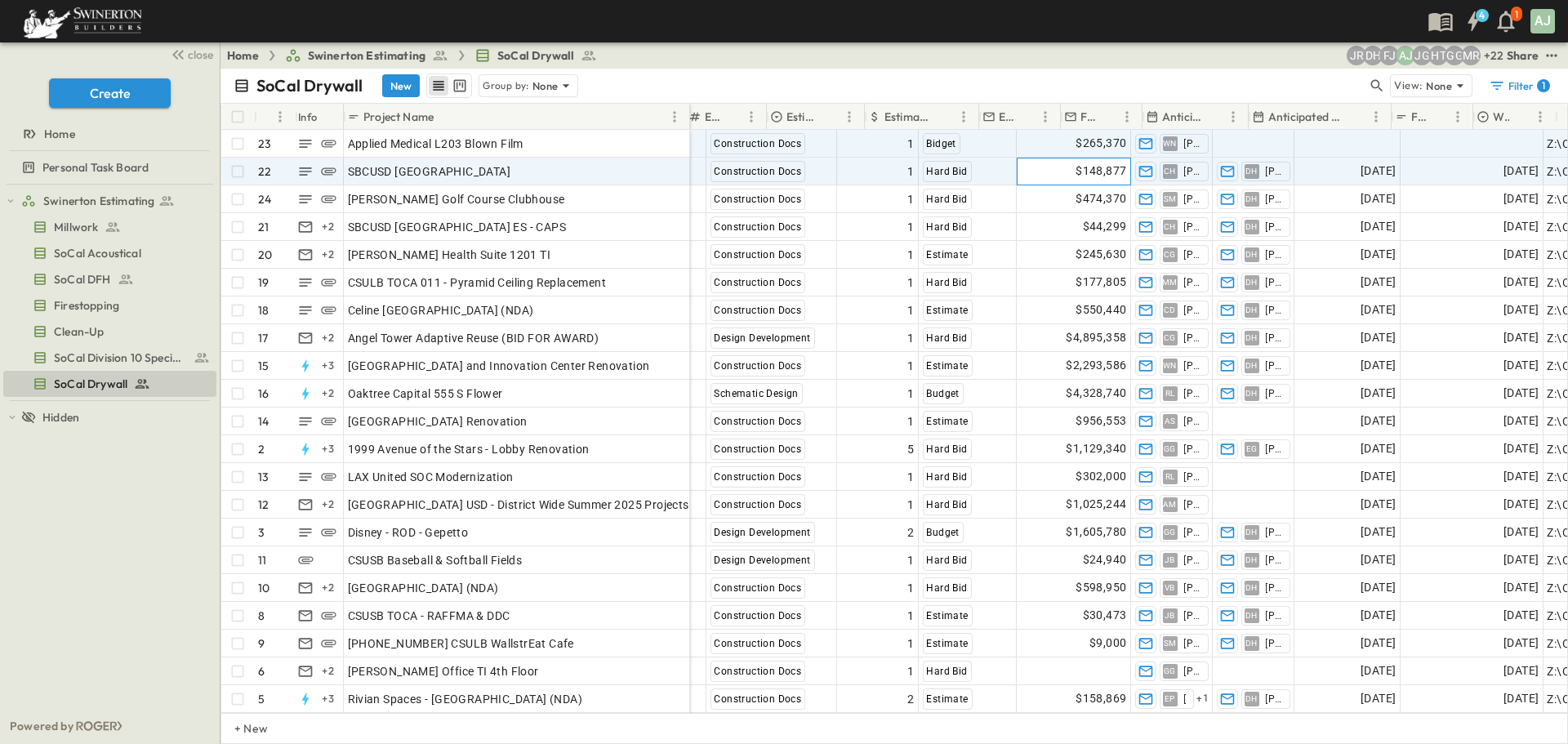
scroll to position [0, 1012]
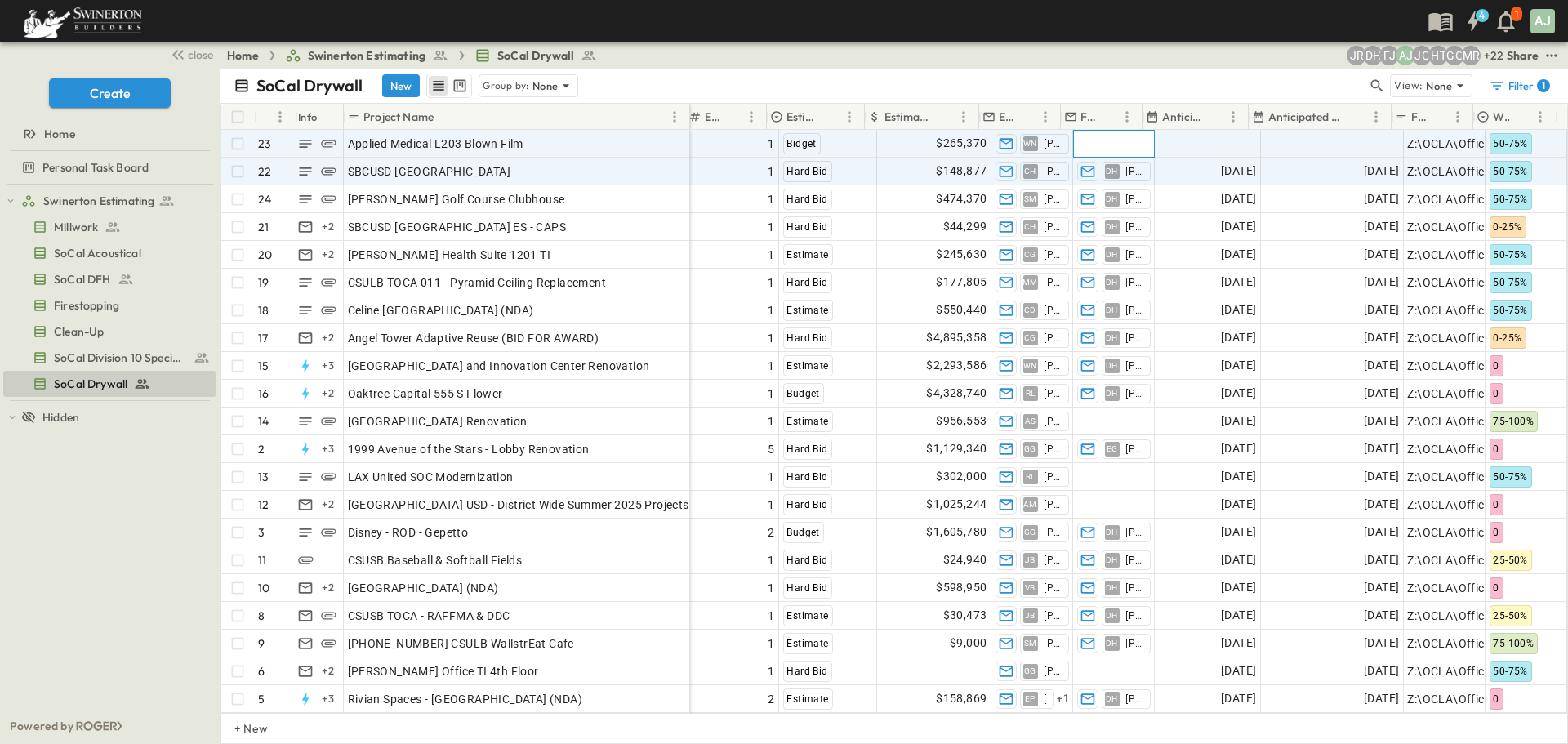
click at [1107, 145] on span "Add Contact" at bounding box center [1109, 143] width 67 height 16
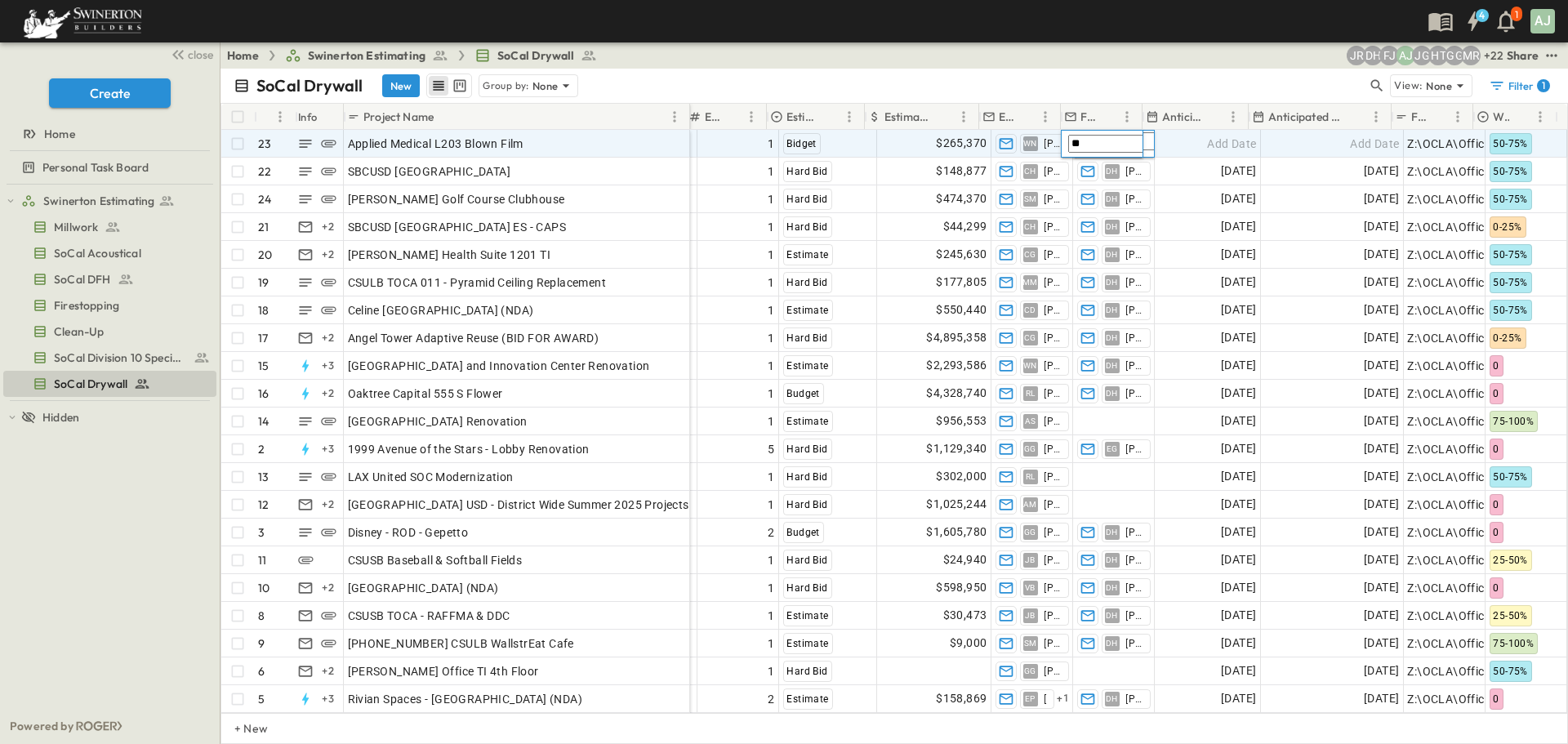
type input "***"
click at [1220, 150] on span "Add Date" at bounding box center [1231, 143] width 49 height 16
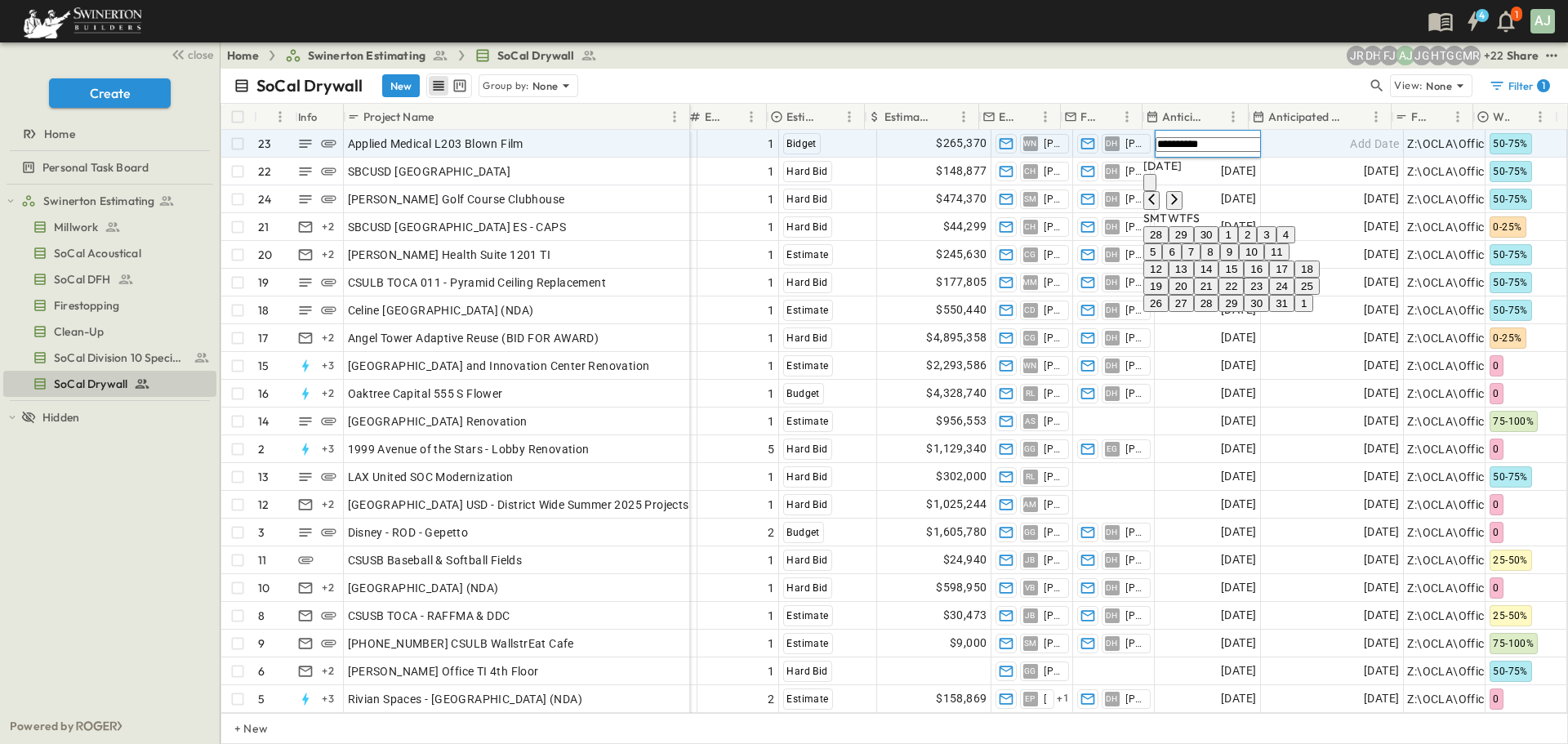
click at [1150, 186] on icon "calendar view is open, switch to year view" at bounding box center [1150, 186] width 0 height 0
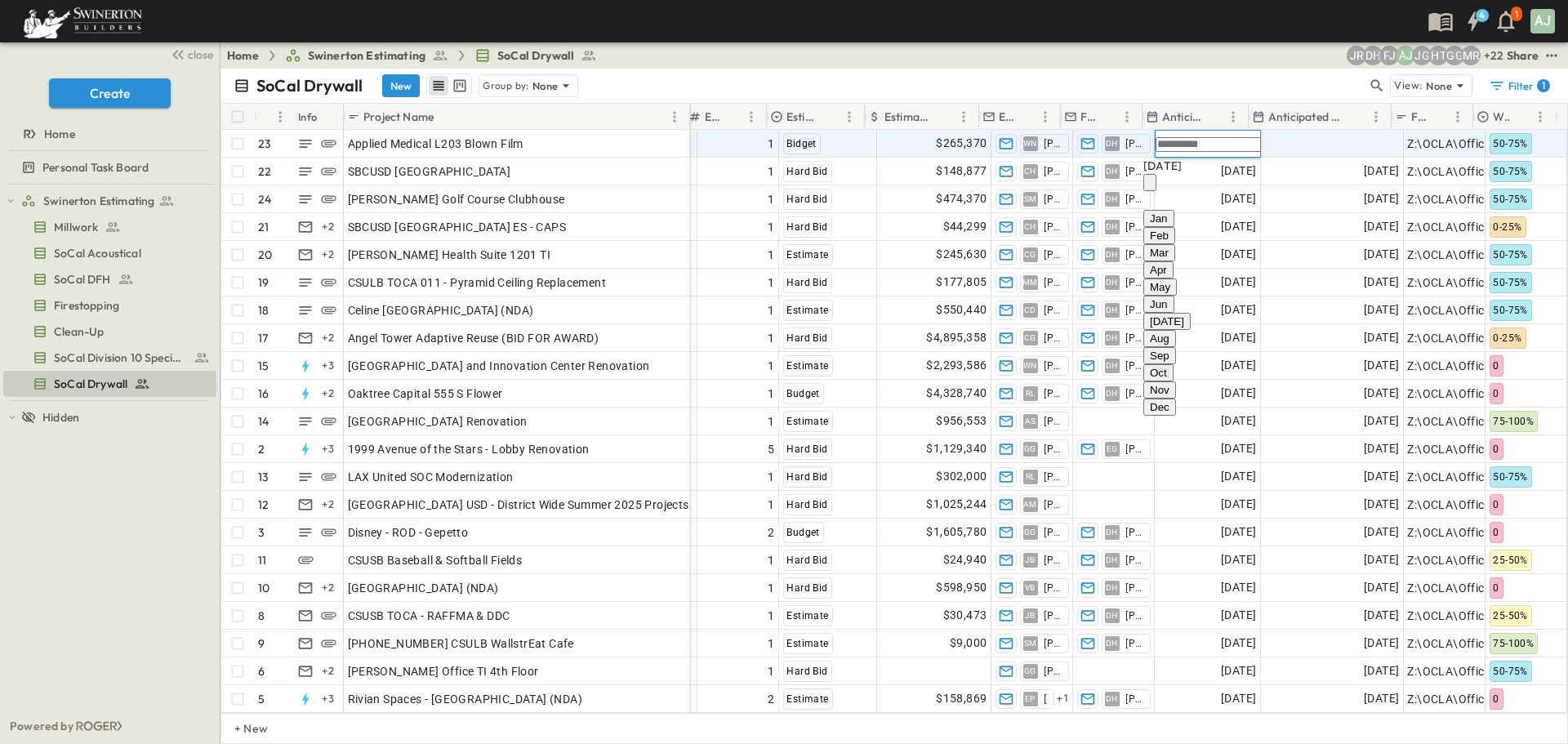
click at [1150, 186] on icon "calendar view is open, switch to year view" at bounding box center [1150, 186] width 0 height 0
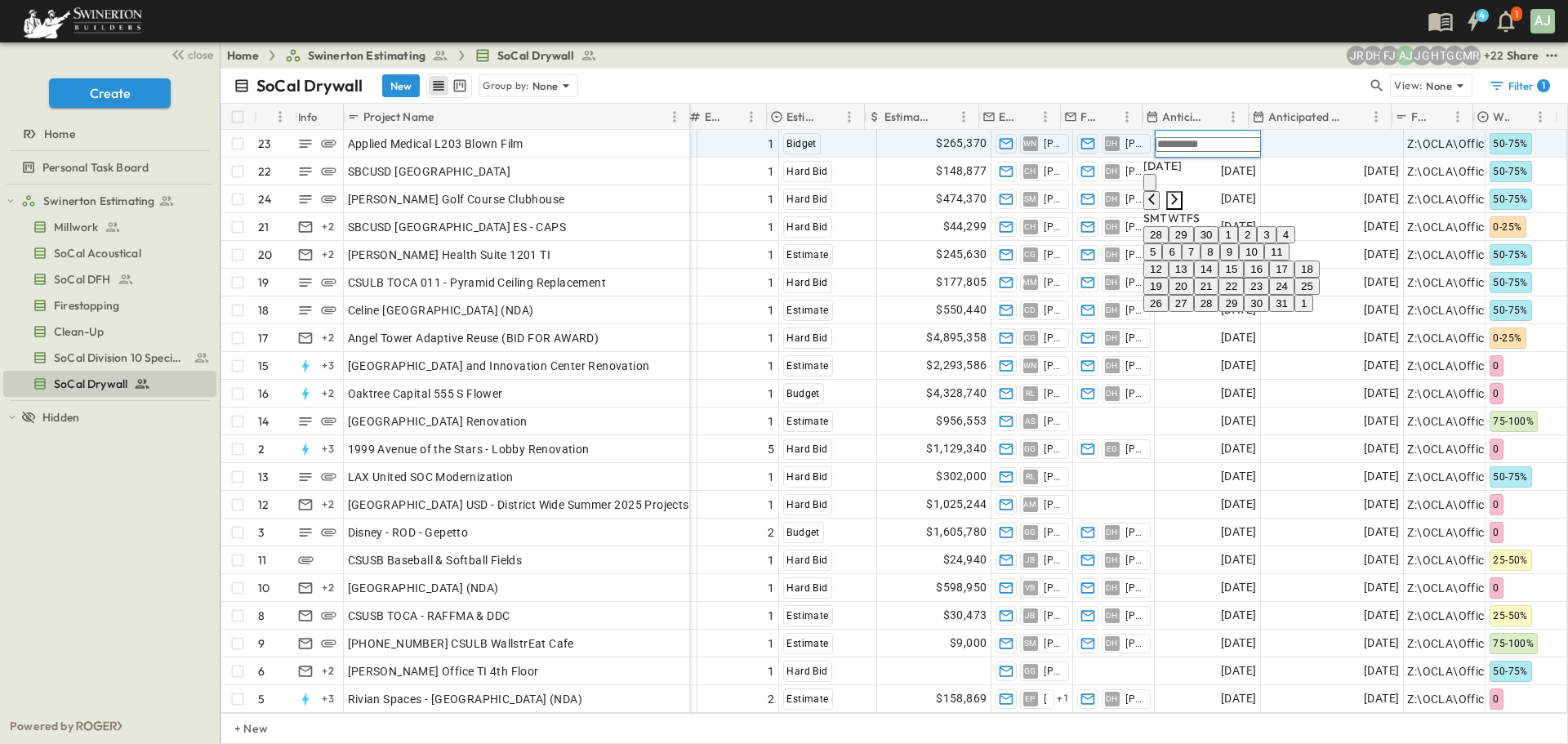
click at [1177, 194] on icon "Next month" at bounding box center [1175, 199] width 7 height 10
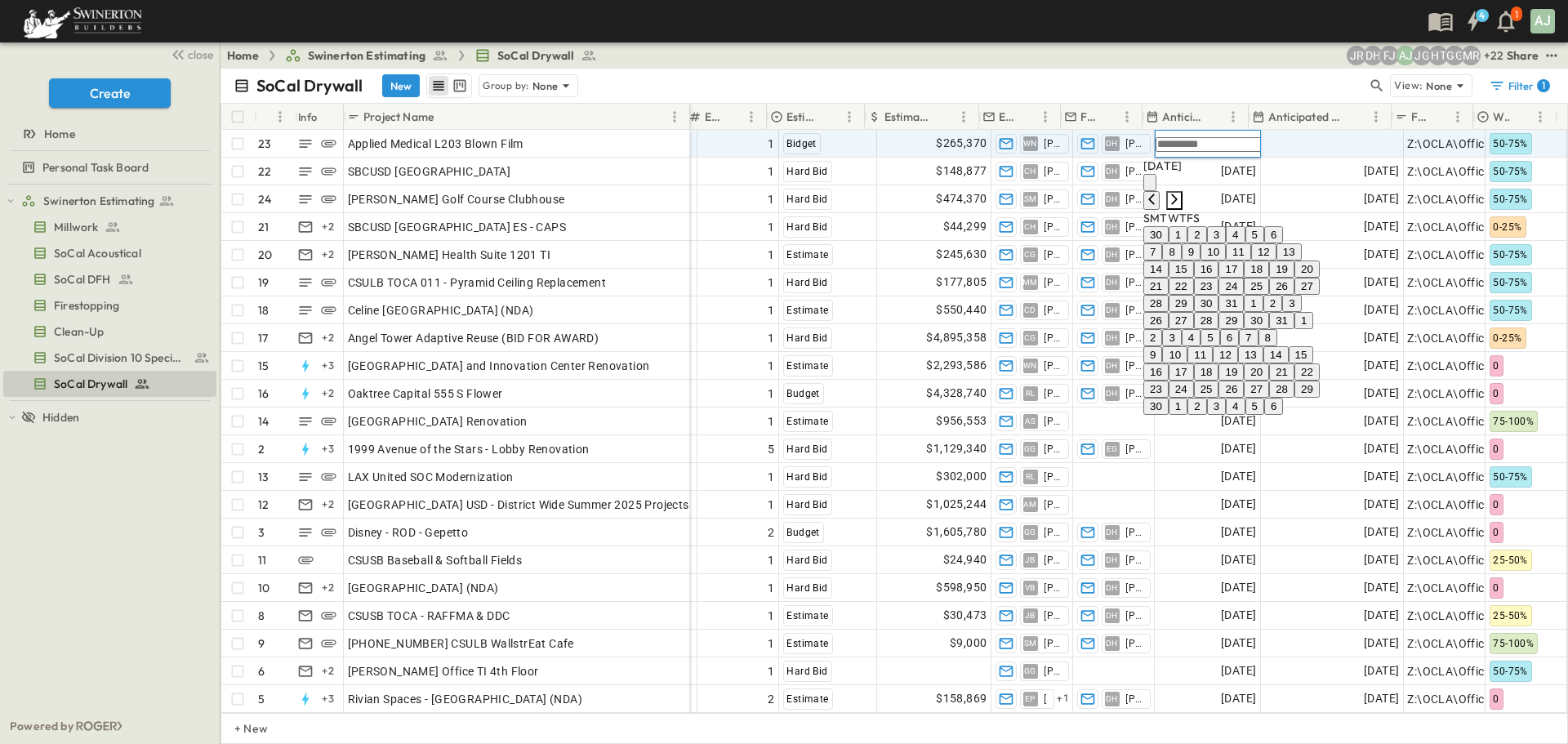
click at [1177, 194] on icon "Next month" at bounding box center [1175, 199] width 7 height 10
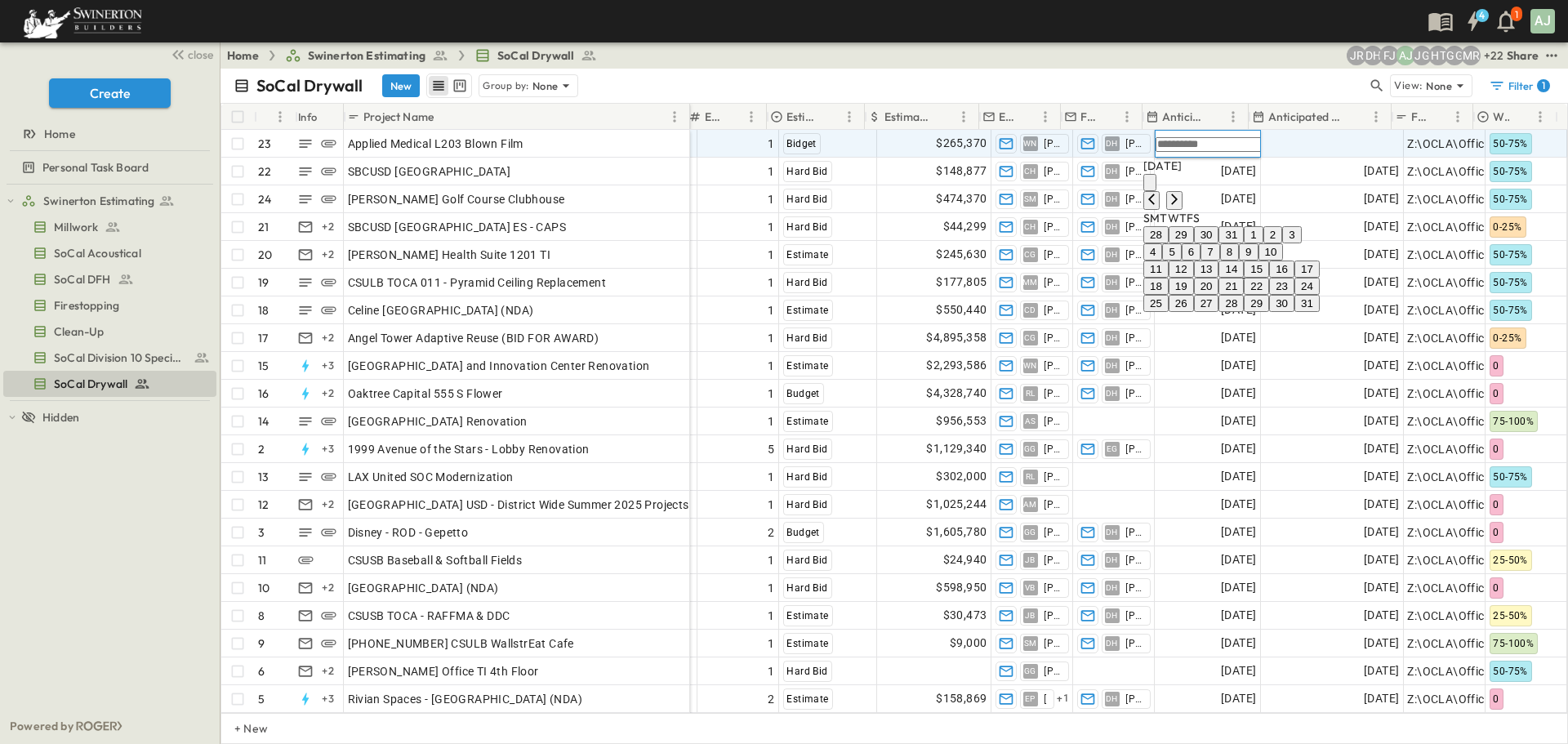
click at [1262, 239] on button "1" at bounding box center [1253, 235] width 19 height 17
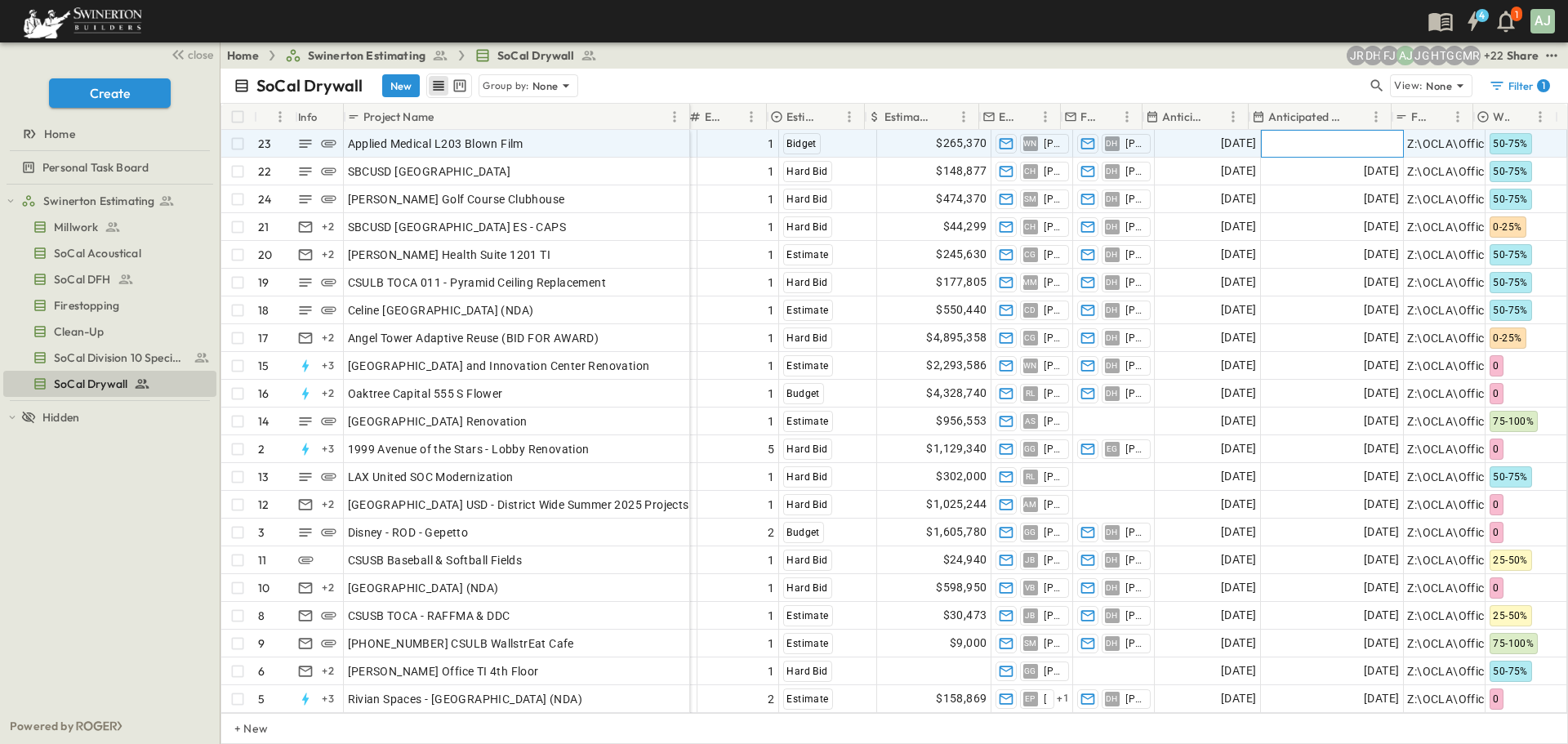
click at [1287, 140] on div "Add Date" at bounding box center [1331, 144] width 141 height 26
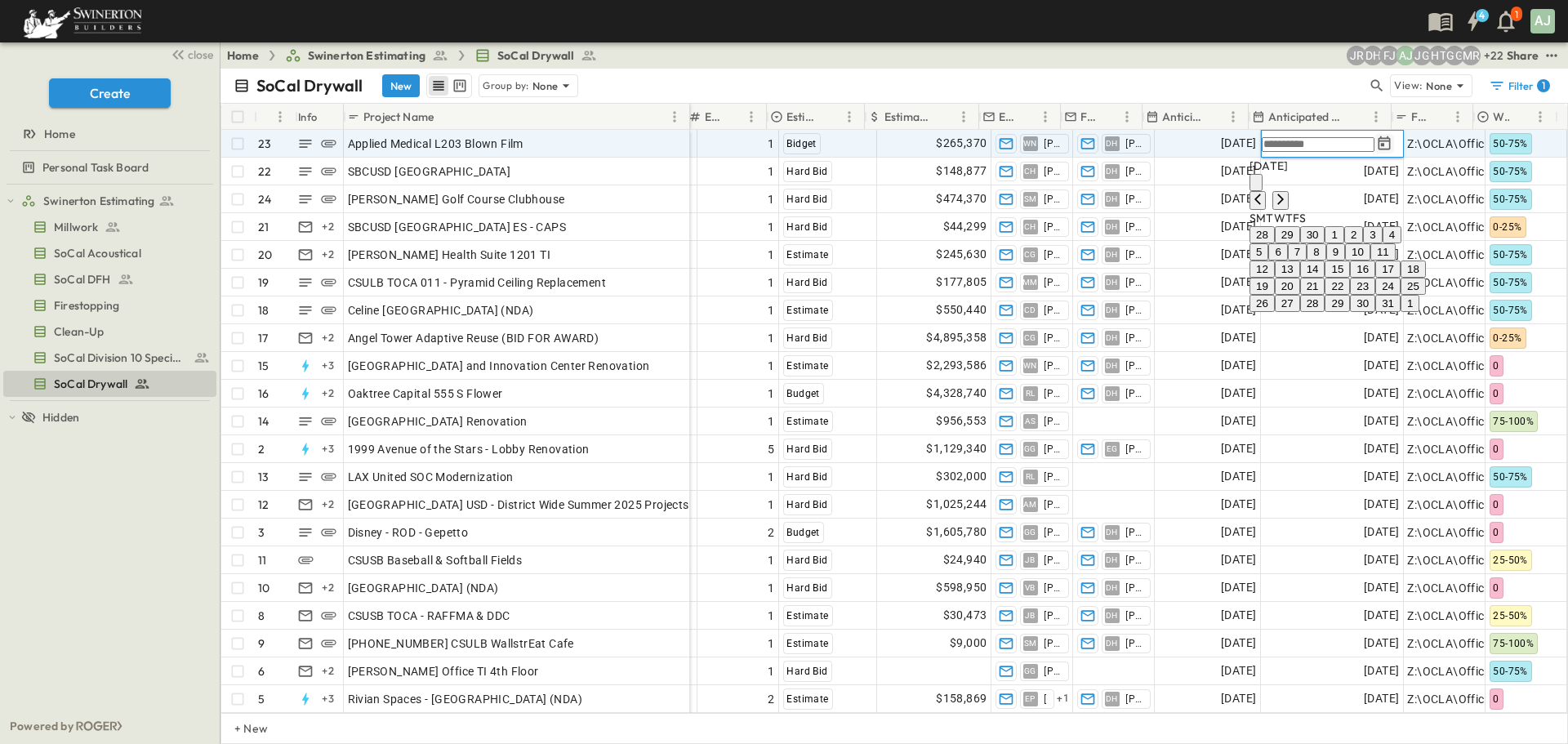
click at [1378, 145] on icon "Tracking Date Menu" at bounding box center [1384, 142] width 12 height 14
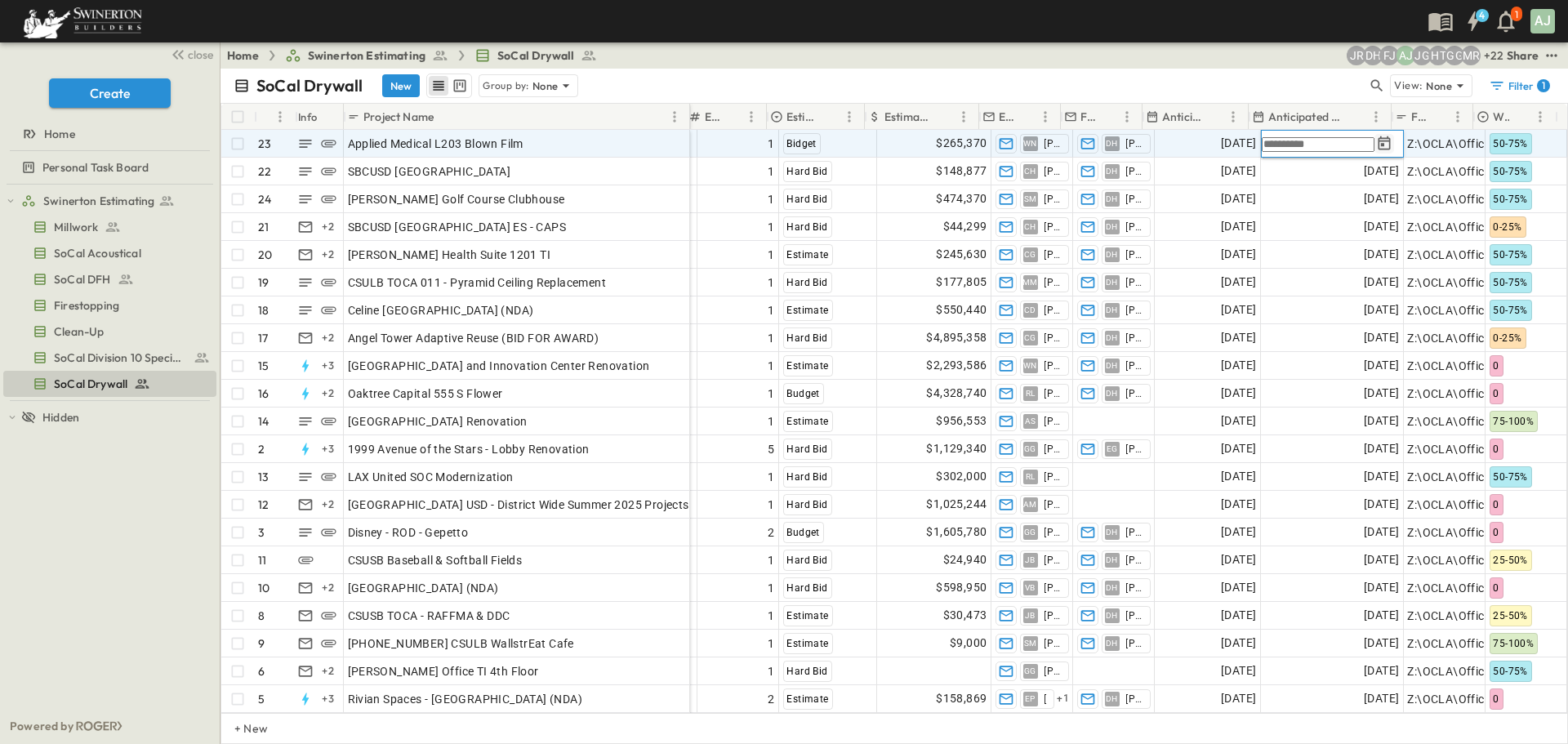
click at [1378, 145] on icon "Tracking Date Menu" at bounding box center [1384, 142] width 12 height 14
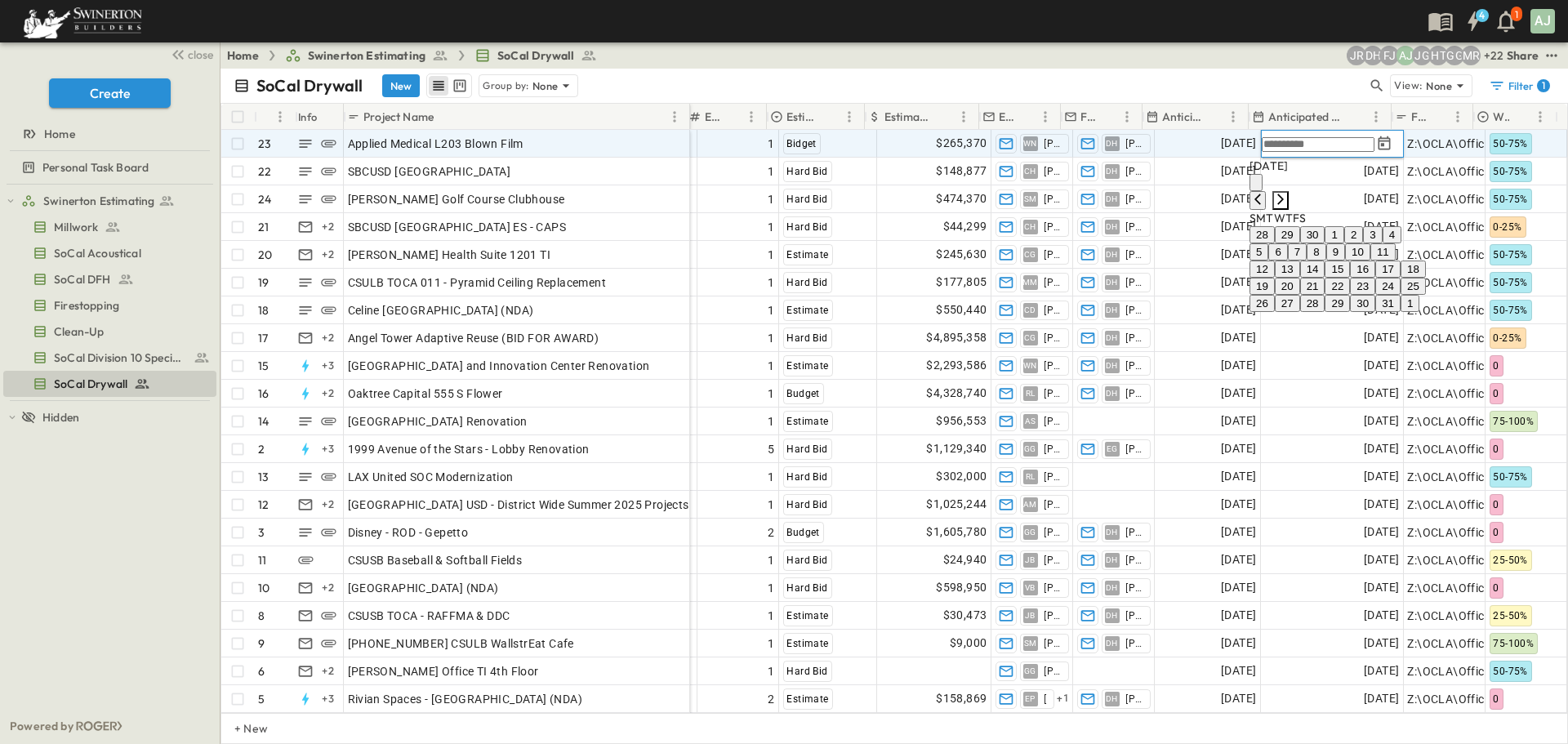
click at [1287, 193] on icon "Next month" at bounding box center [1280, 199] width 13 height 13
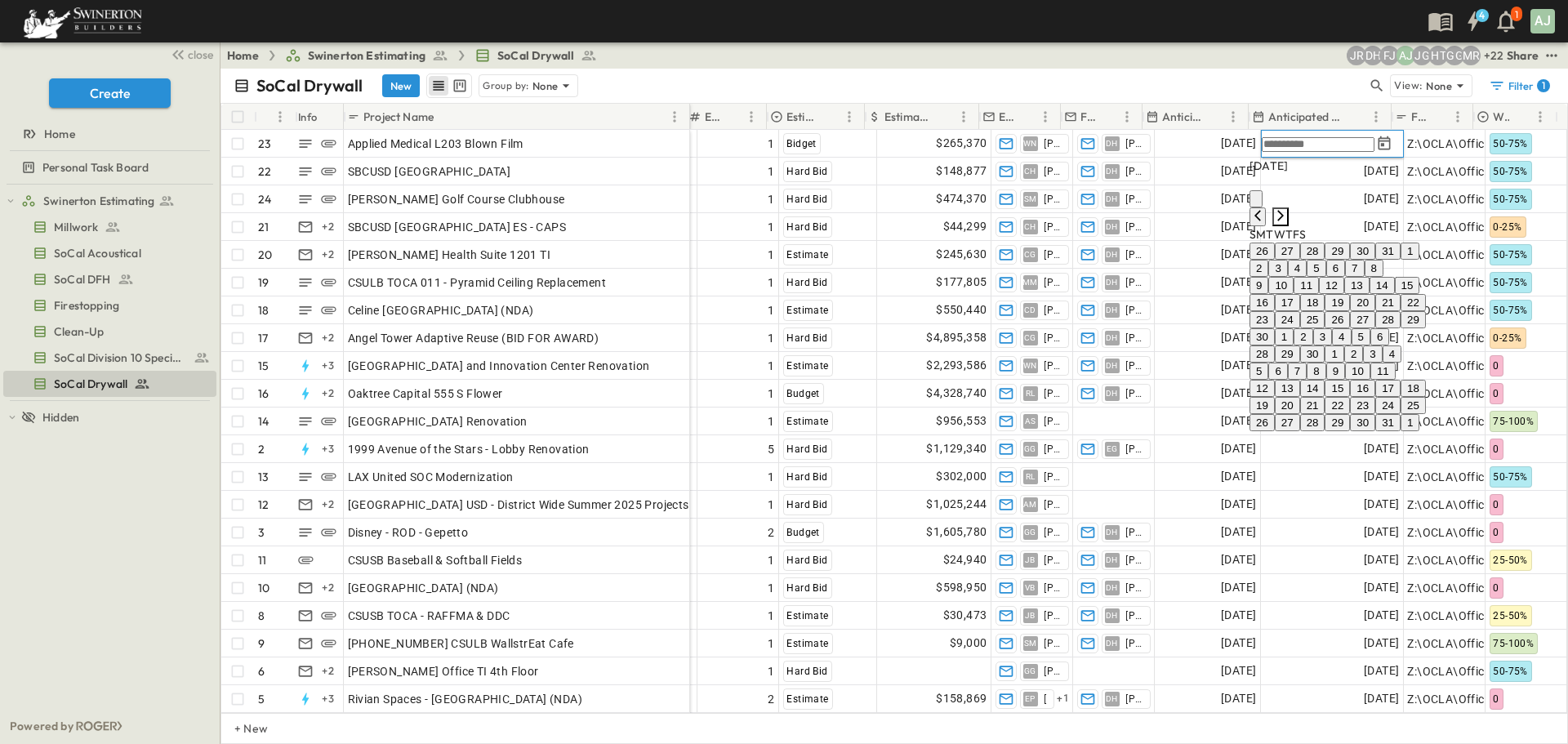
click at [1287, 209] on icon "Next month" at bounding box center [1280, 215] width 13 height 13
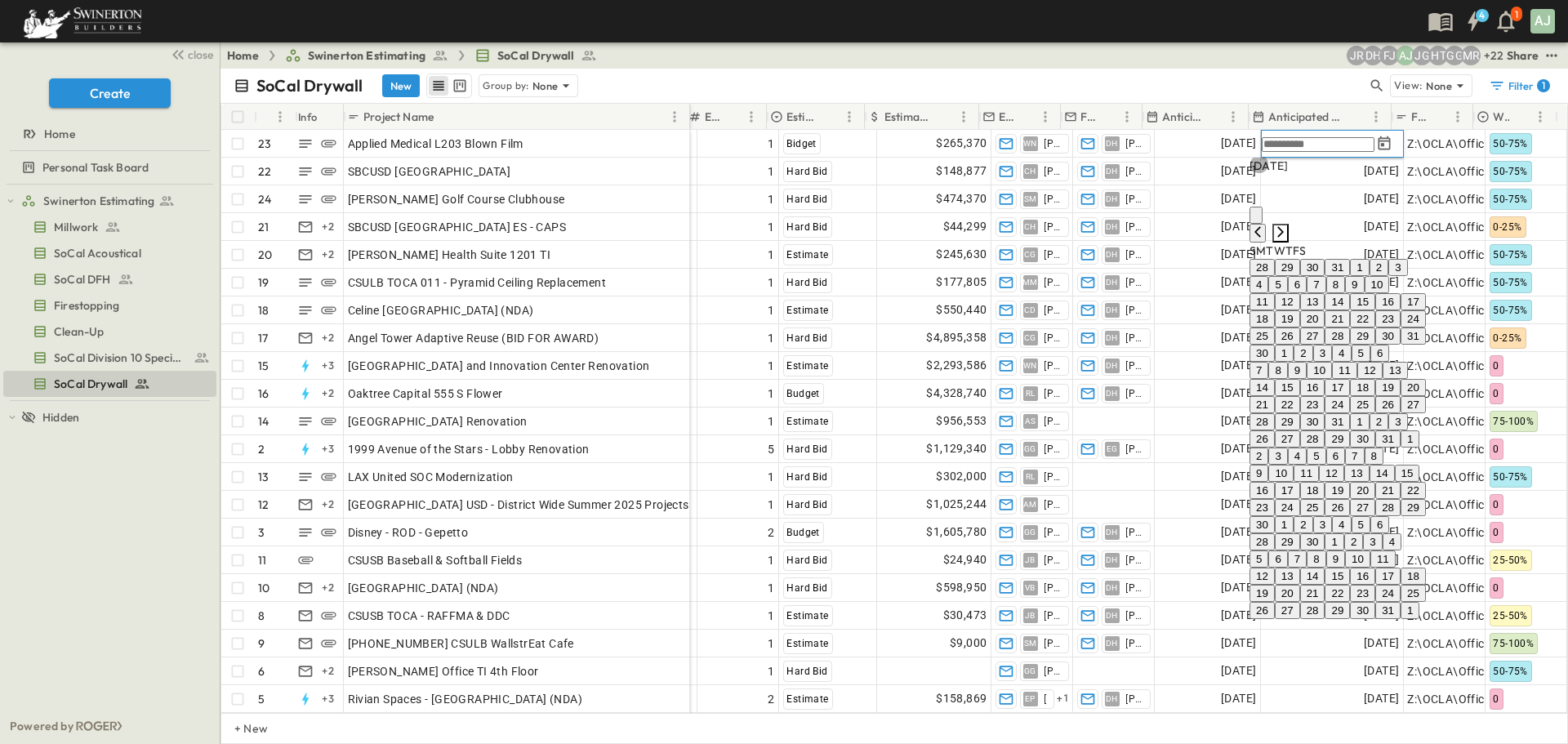
click at [1287, 226] on icon "Next month" at bounding box center [1280, 232] width 13 height 13
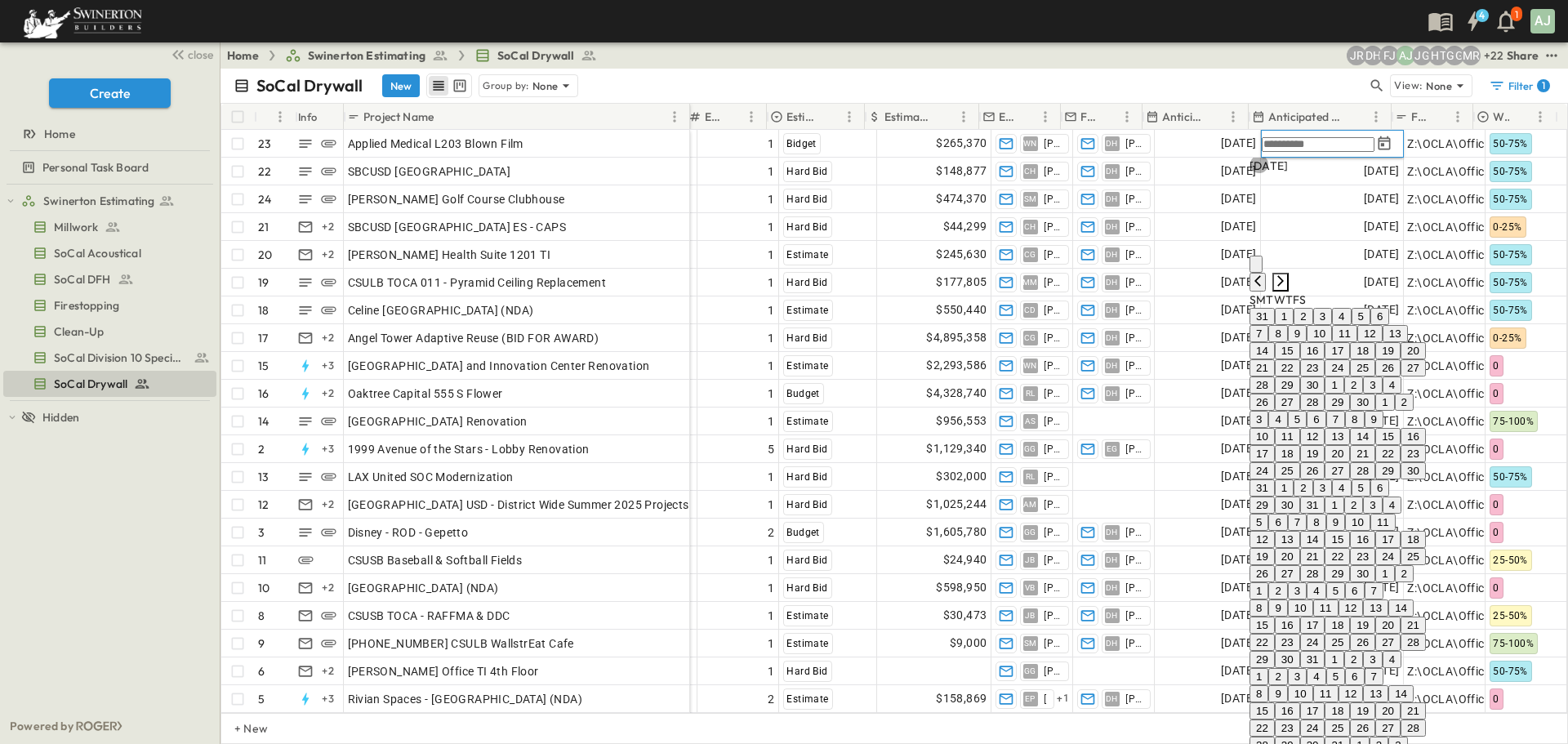
click at [1287, 275] on icon "Next month" at bounding box center [1280, 281] width 13 height 13
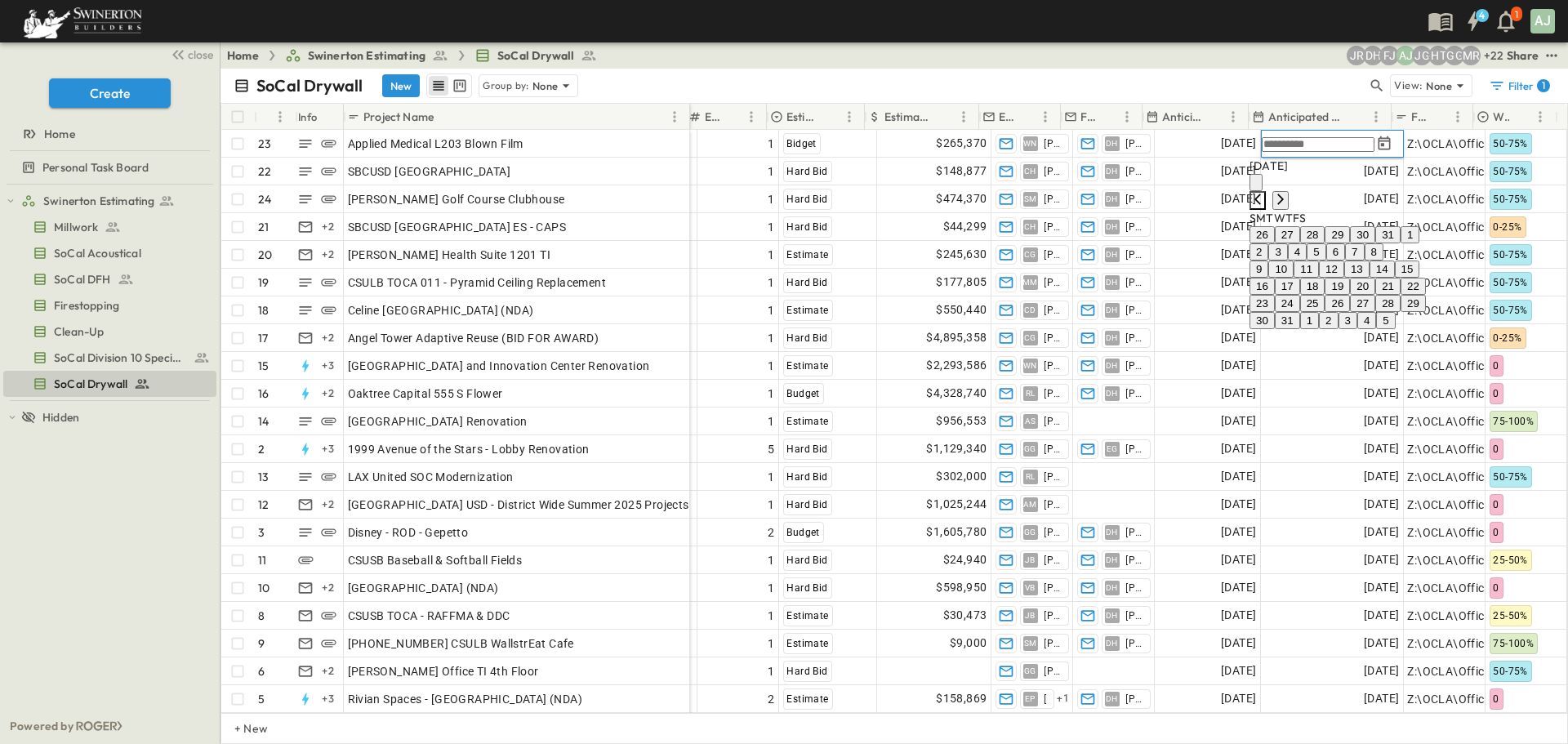
click at [1264, 193] on icon "Previous month" at bounding box center [1257, 199] width 13 height 13
click at [1293, 242] on button "1" at bounding box center [1284, 235] width 19 height 17
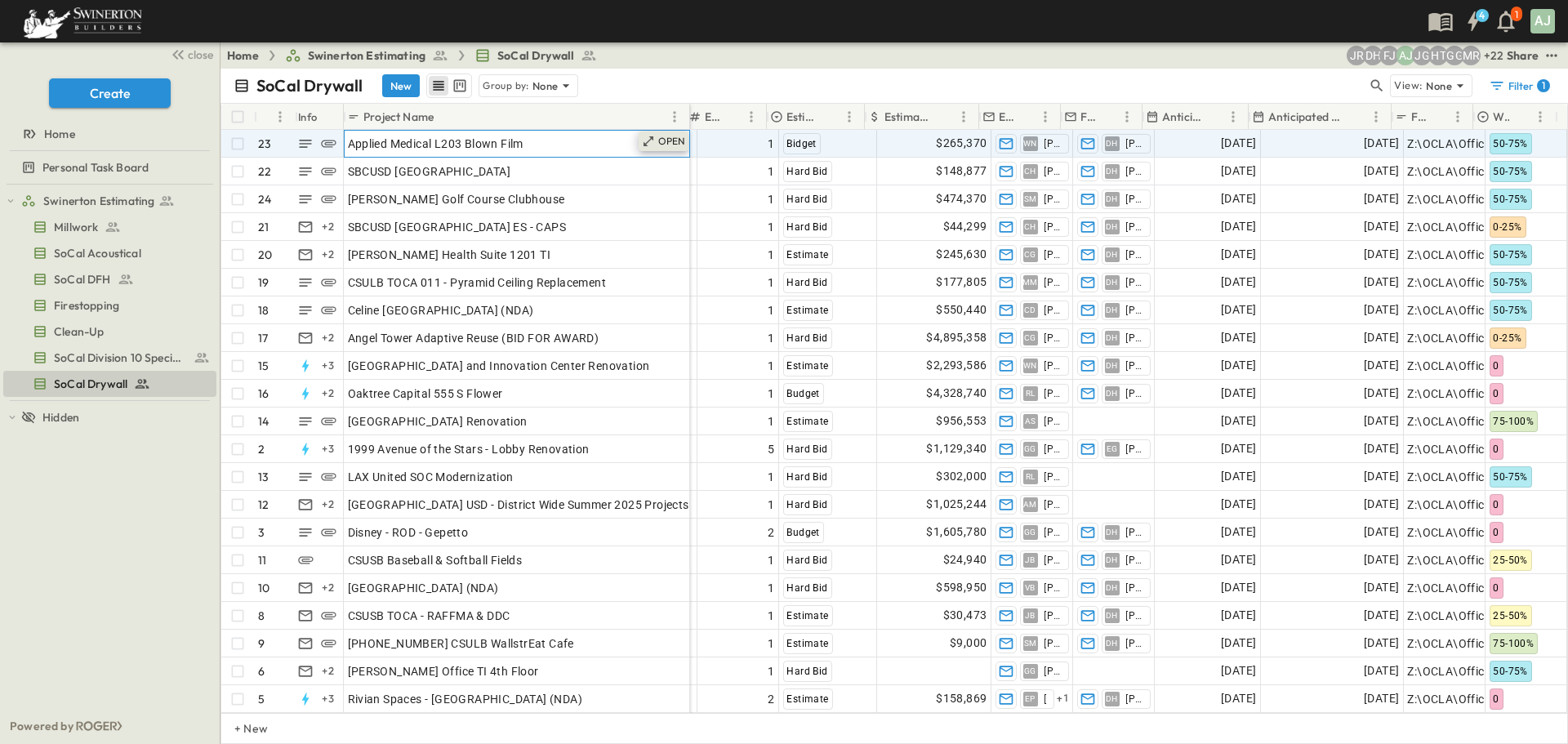
click at [655, 138] on icon at bounding box center [648, 141] width 13 height 13
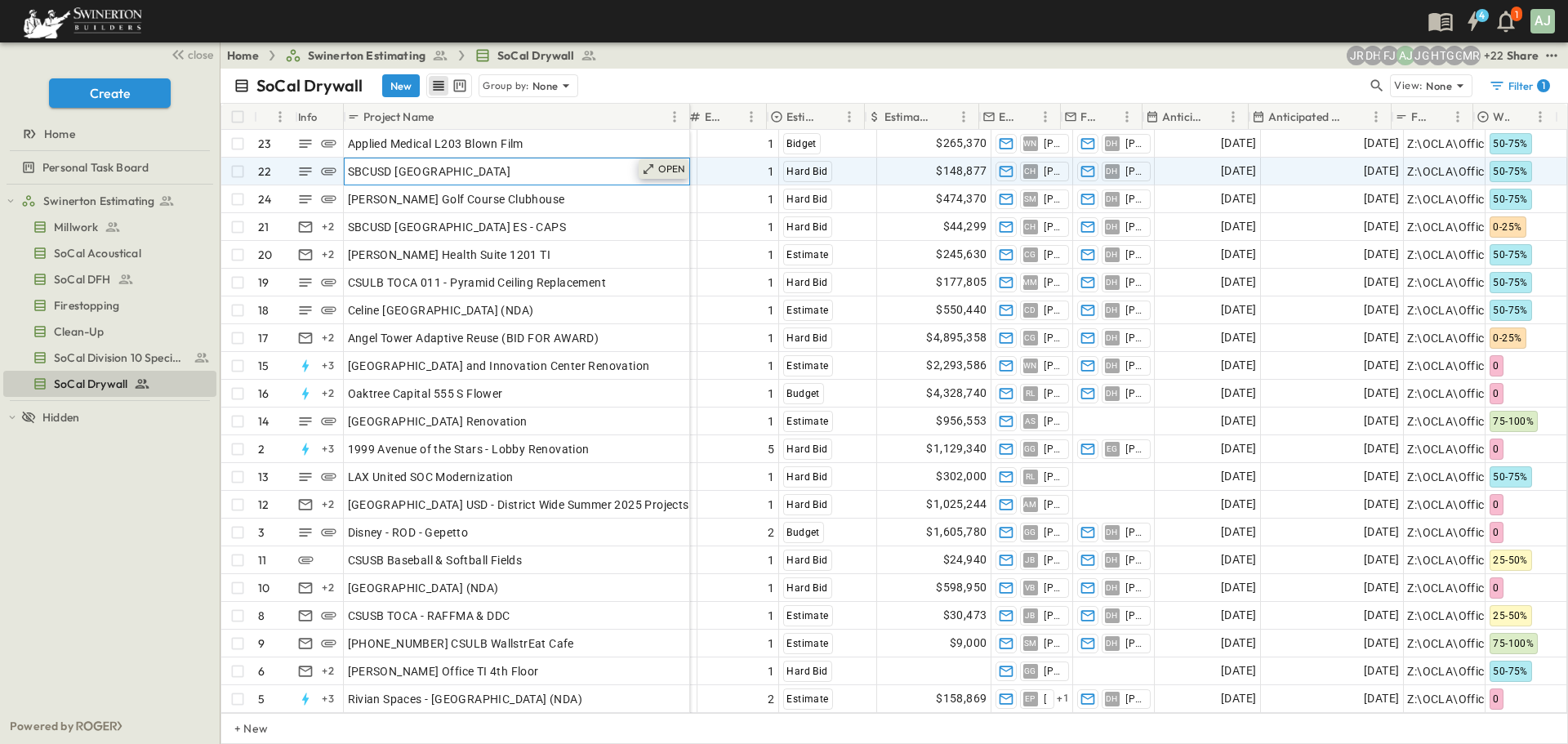
click at [664, 170] on p "OPEN" at bounding box center [672, 169] width 28 height 13
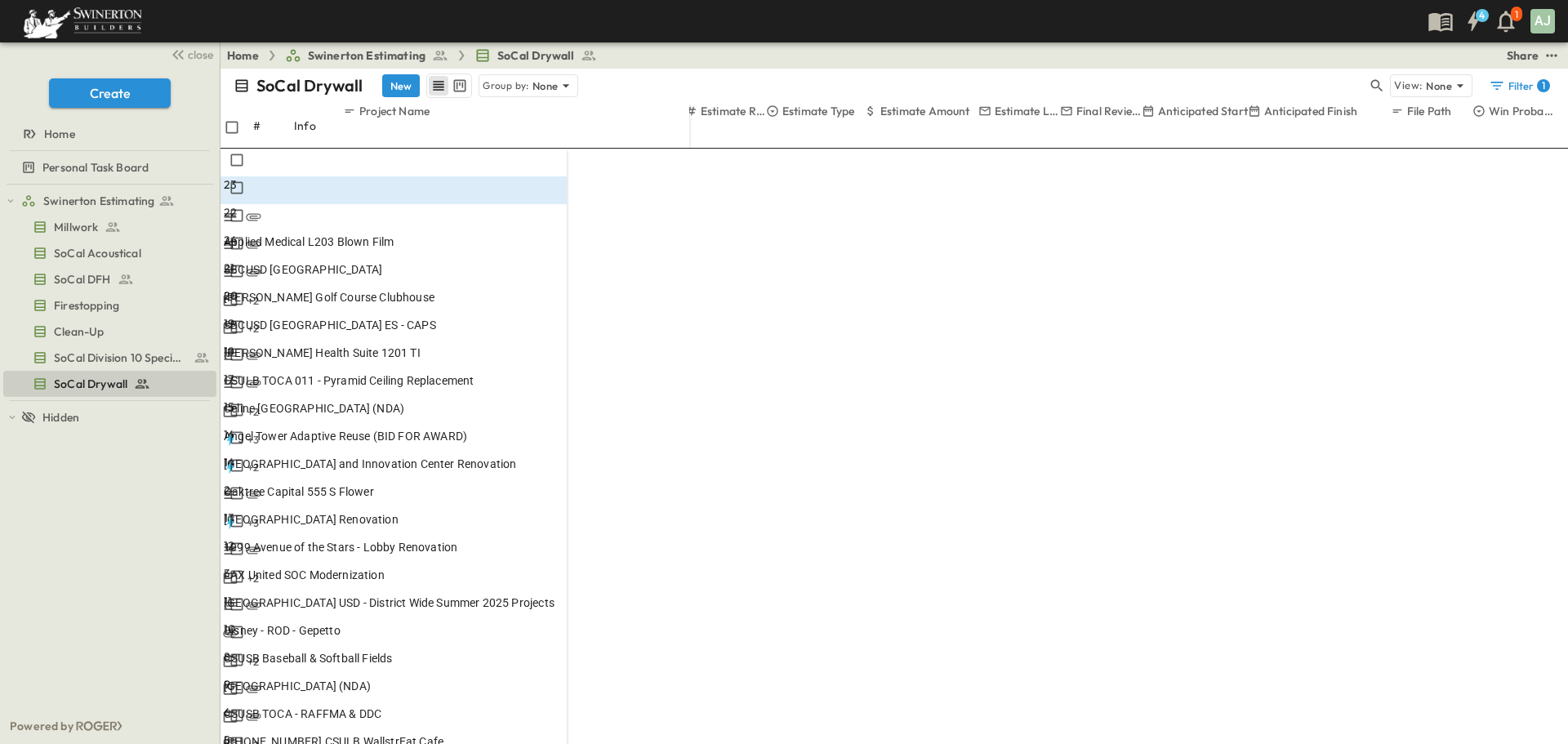
type input "*"
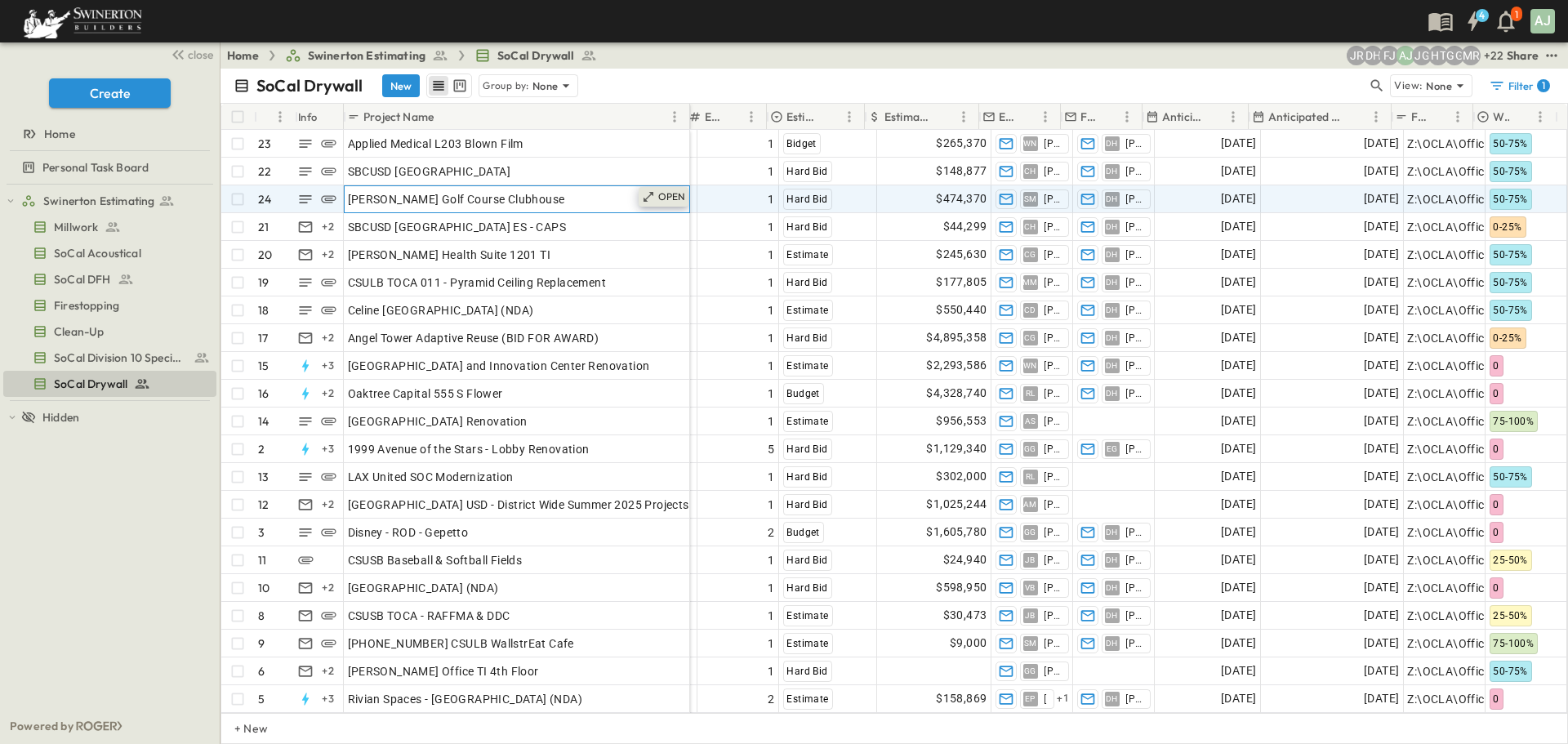
click at [657, 196] on div "OPEN" at bounding box center [664, 196] width 51 height 20
